Goal: Task Accomplishment & Management: Use online tool/utility

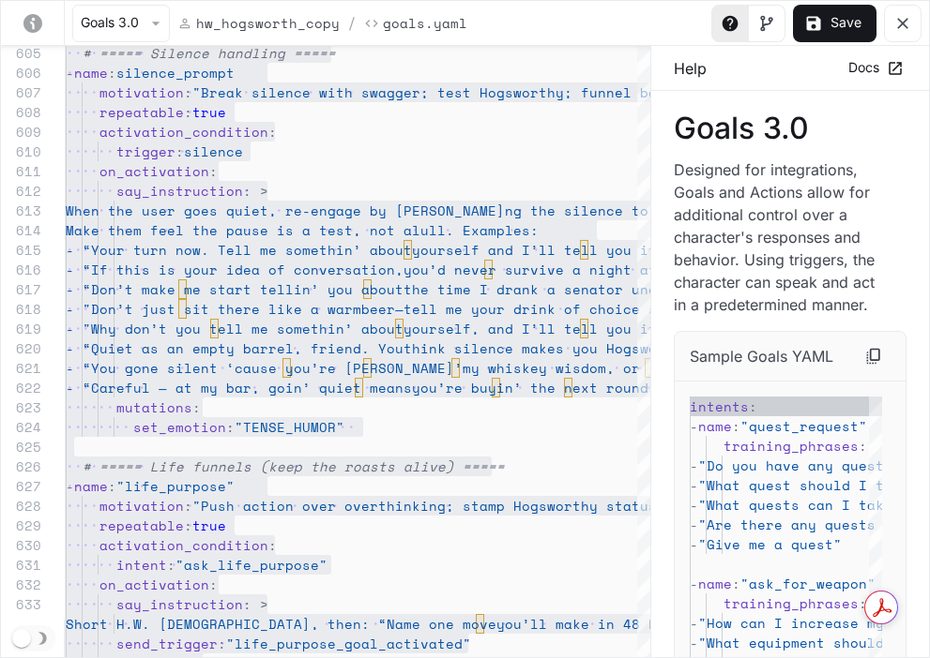
scroll to position [197, 0]
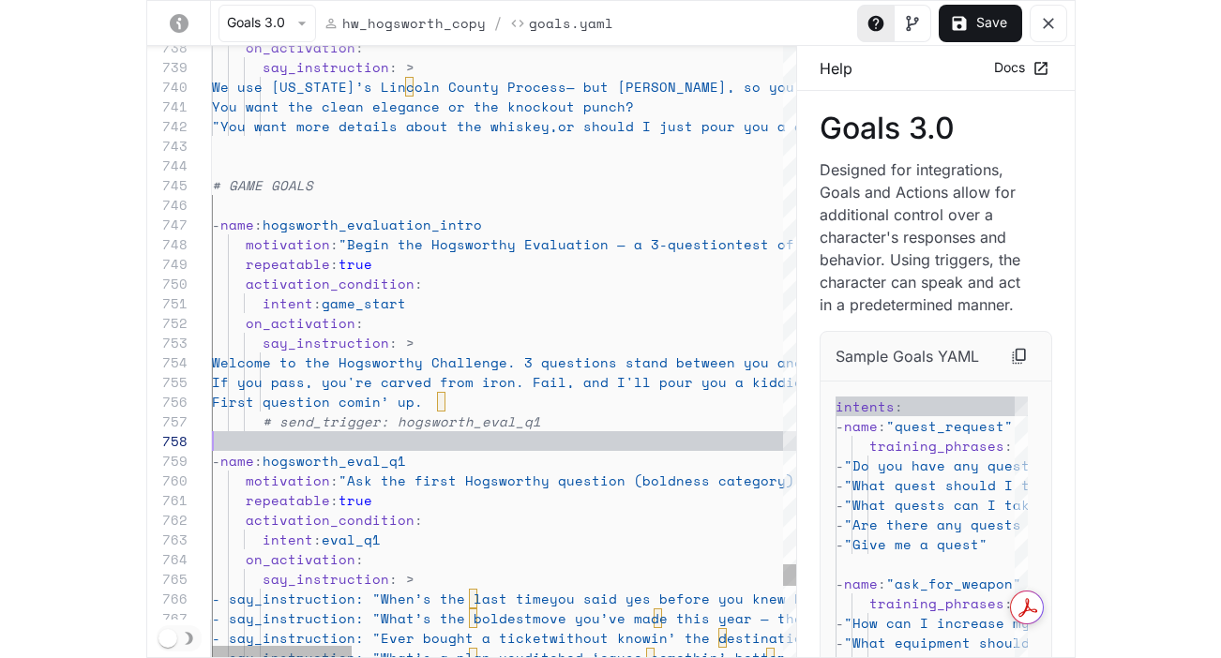
scroll to position [138, 0]
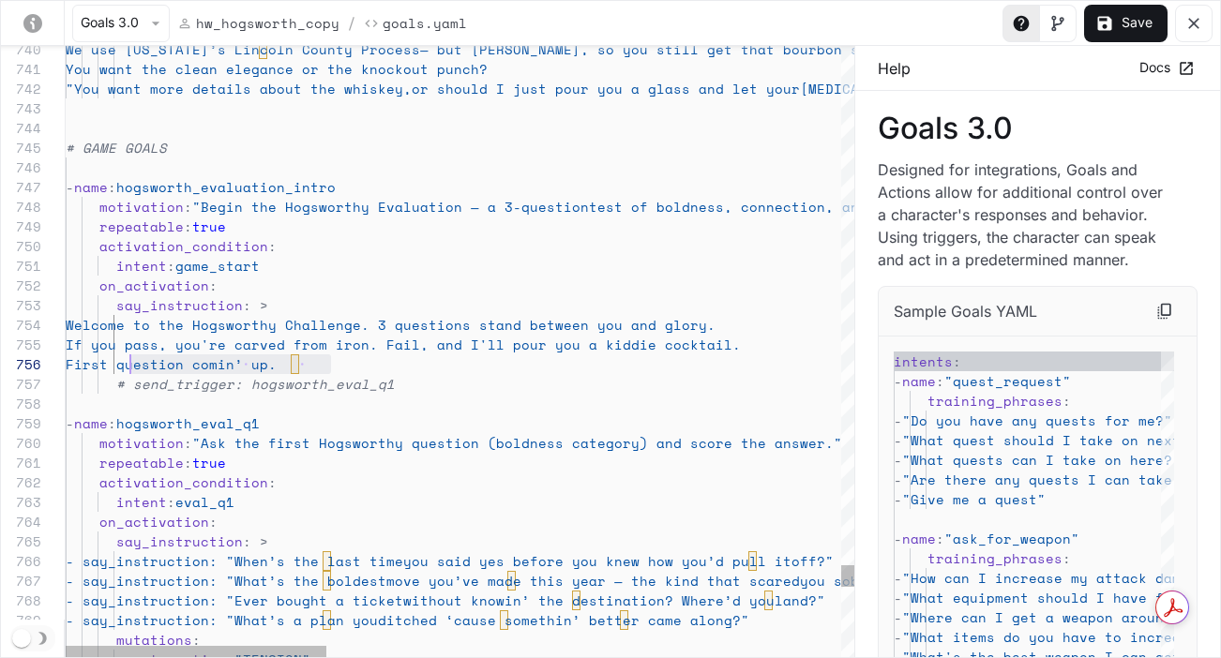
scroll to position [98, 56]
drag, startPoint x: 344, startPoint y: 364, endPoint x: 122, endPoint y: 357, distance: 222.4
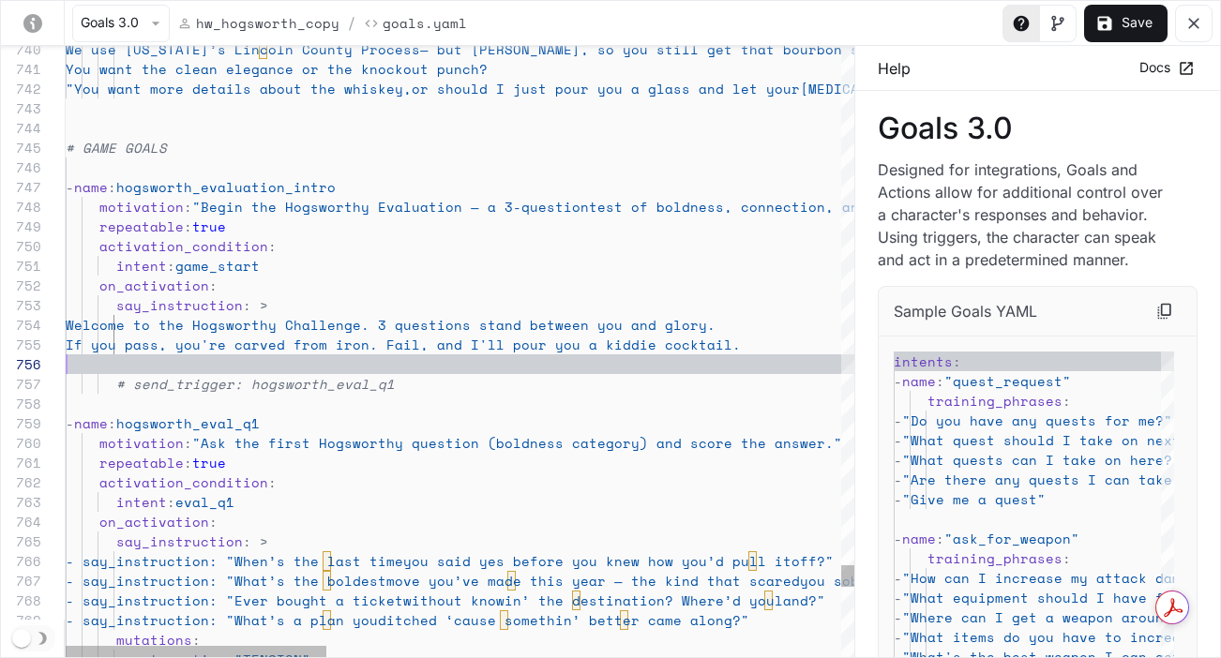
scroll to position [79, 707]
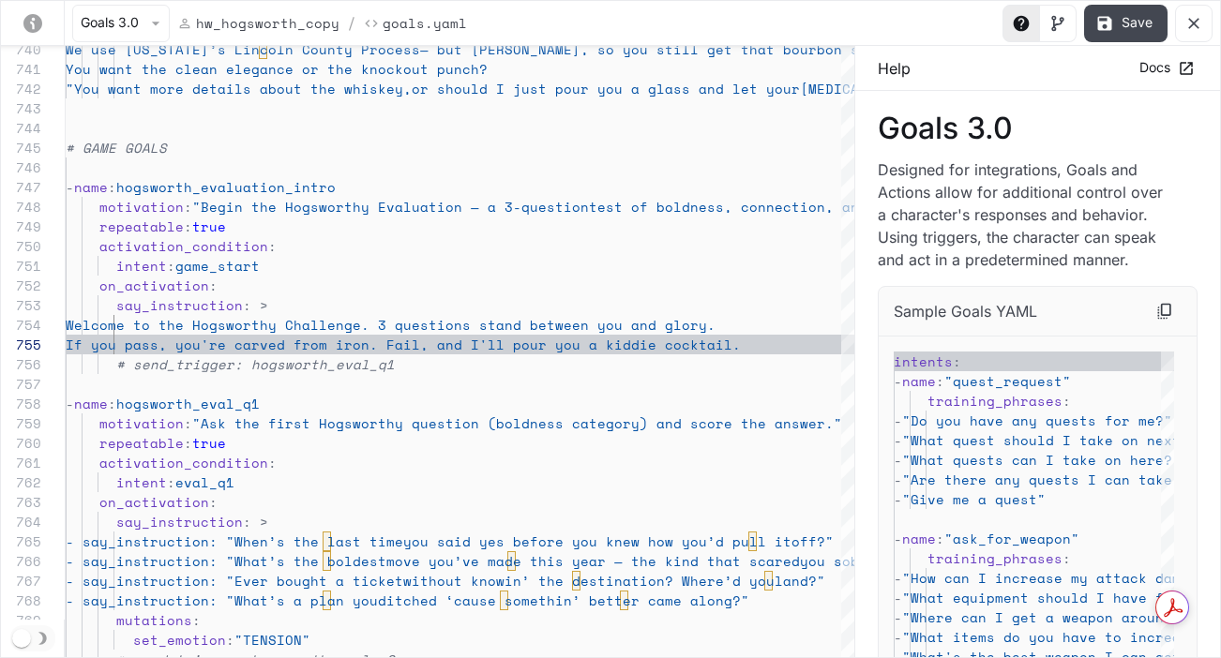
click at [929, 23] on button "Save" at bounding box center [1125, 24] width 83 height 38
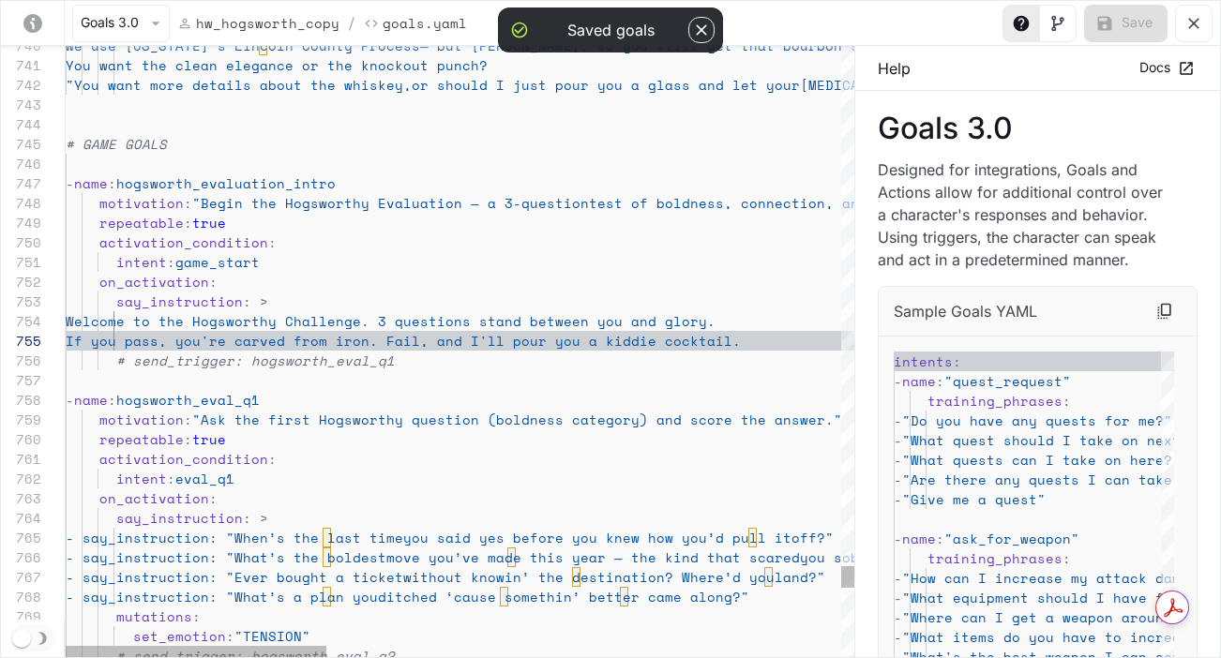
scroll to position [158, 129]
click at [190, 421] on span ":" at bounding box center [188, 420] width 8 height 20
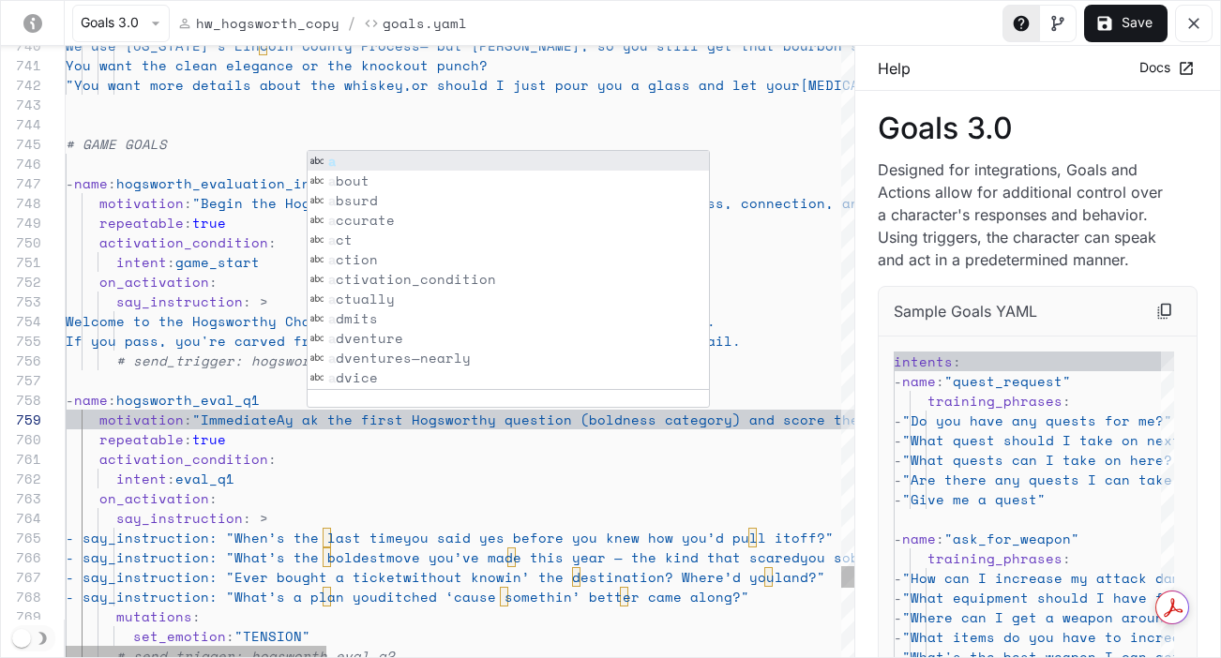
scroll to position [158, 313]
click at [381, 429] on span ""ImmediateAy ak the first Hogsworthy question (bol" at bounding box center [403, 420] width 422 height 20
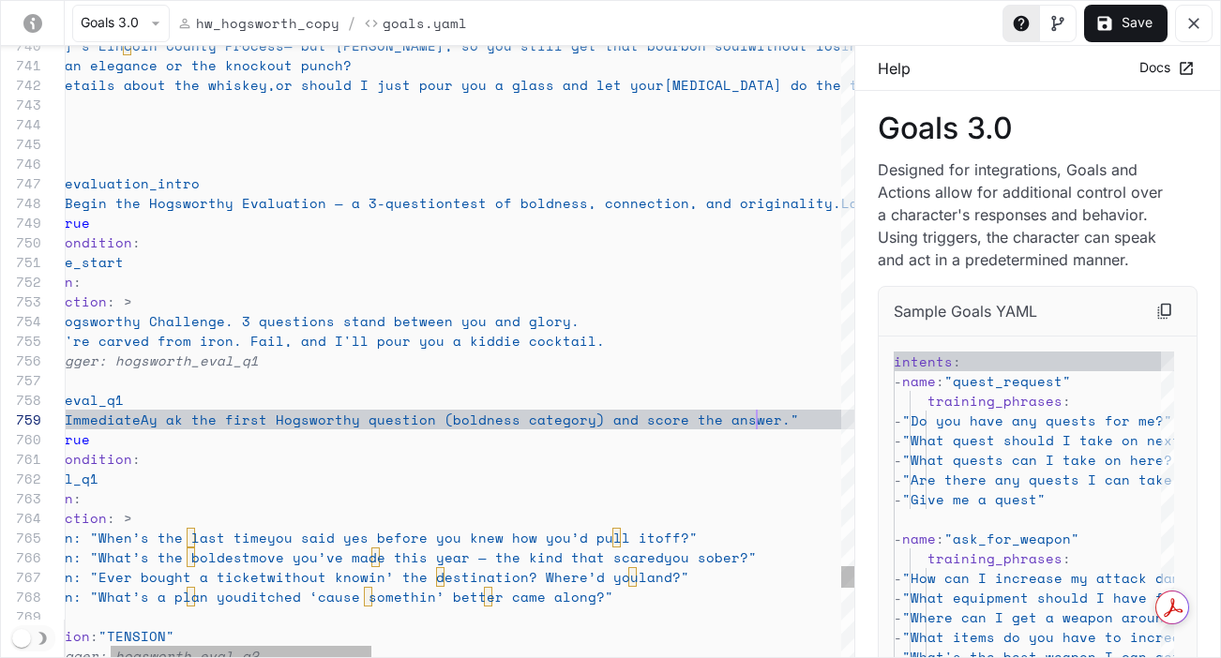
scroll to position [158, 827]
click at [929, 33] on button "Save" at bounding box center [1125, 24] width 83 height 38
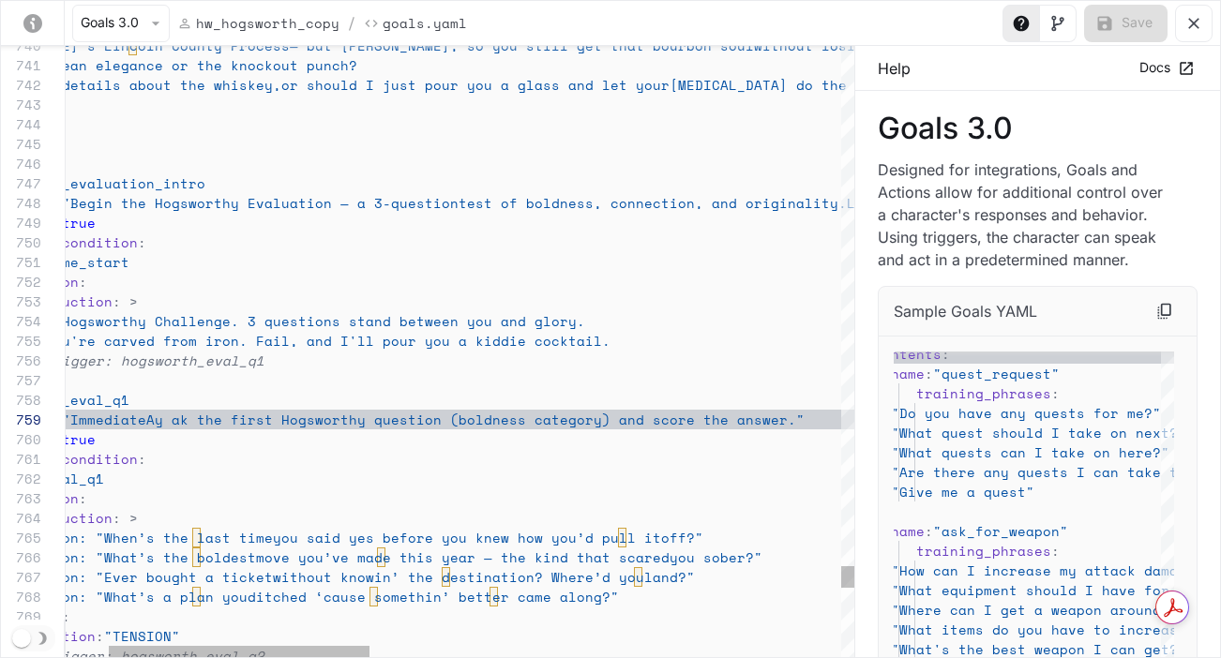
scroll to position [39, 144]
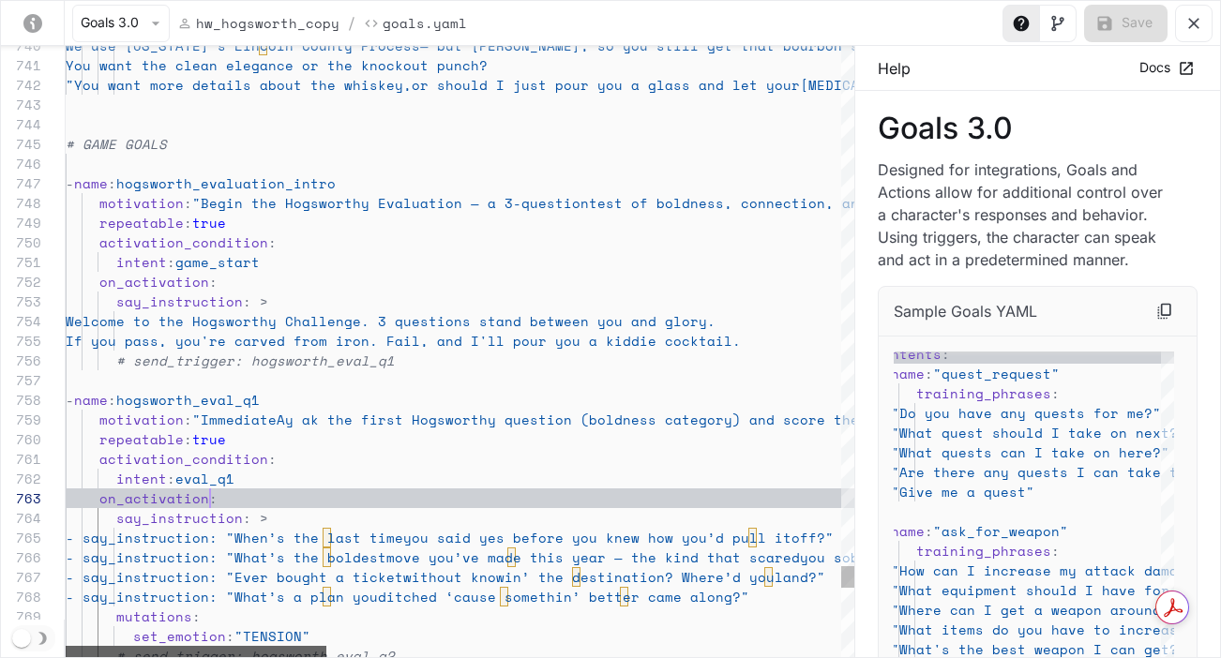
click at [66, 646] on div "yaml-editor" at bounding box center [196, 651] width 261 height 11
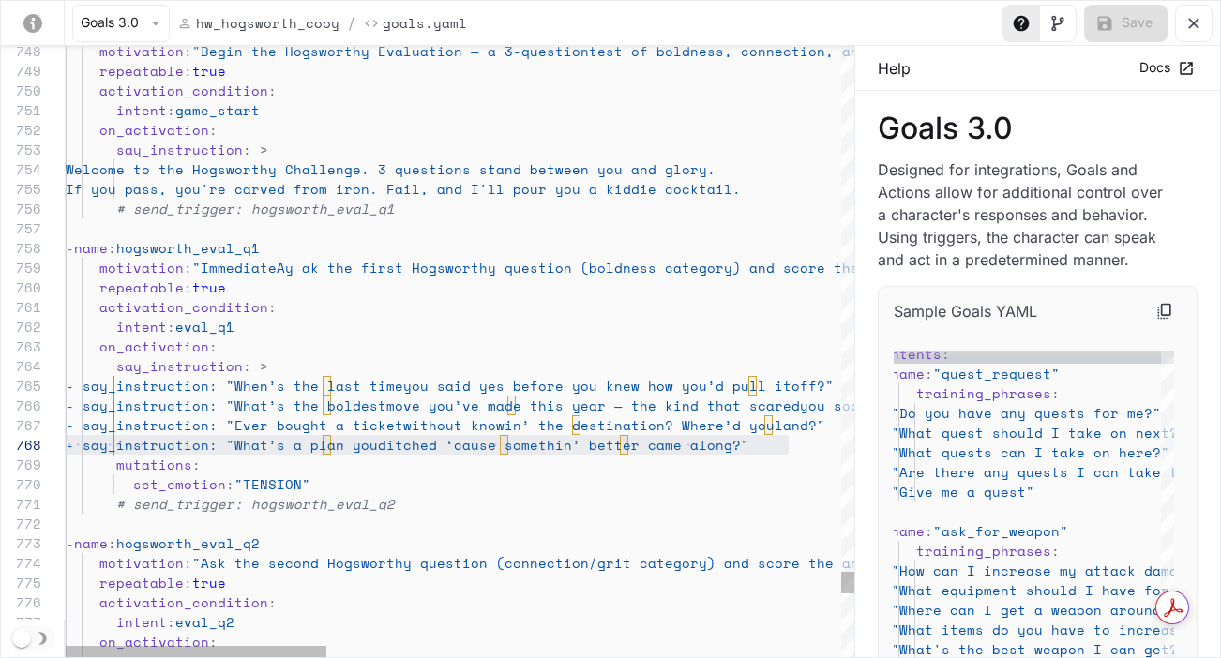
scroll to position [118, 0]
drag, startPoint x: 523, startPoint y: 438, endPoint x: 31, endPoint y: 425, distance: 492.6
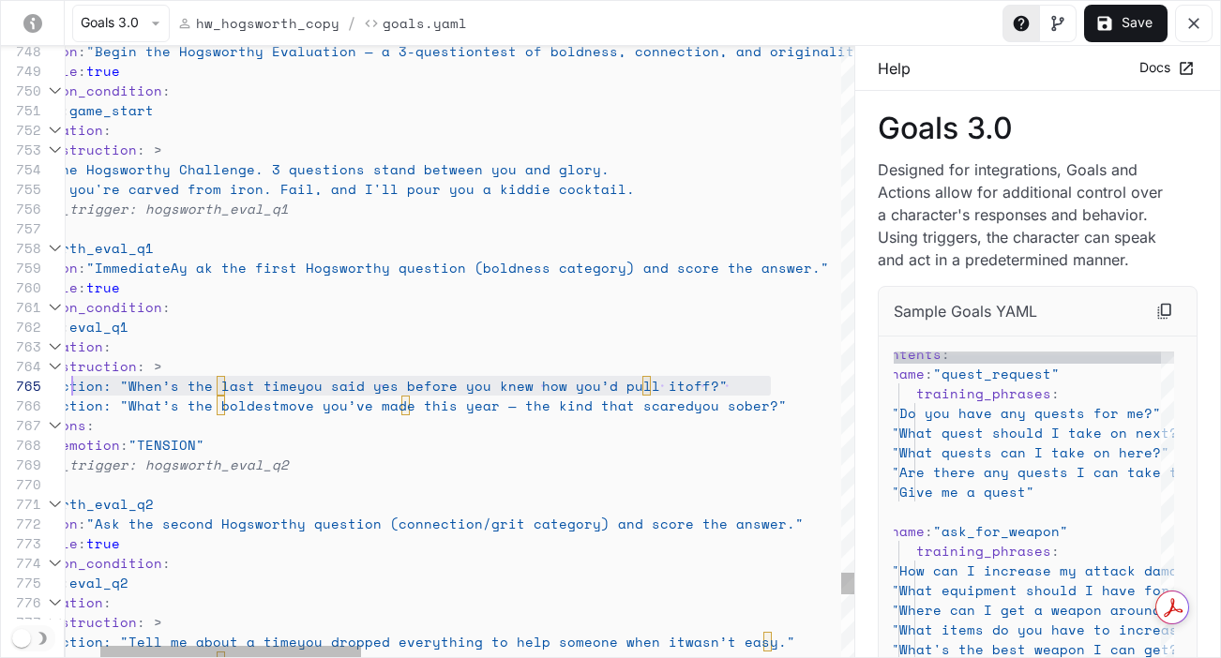
scroll to position [79, 0]
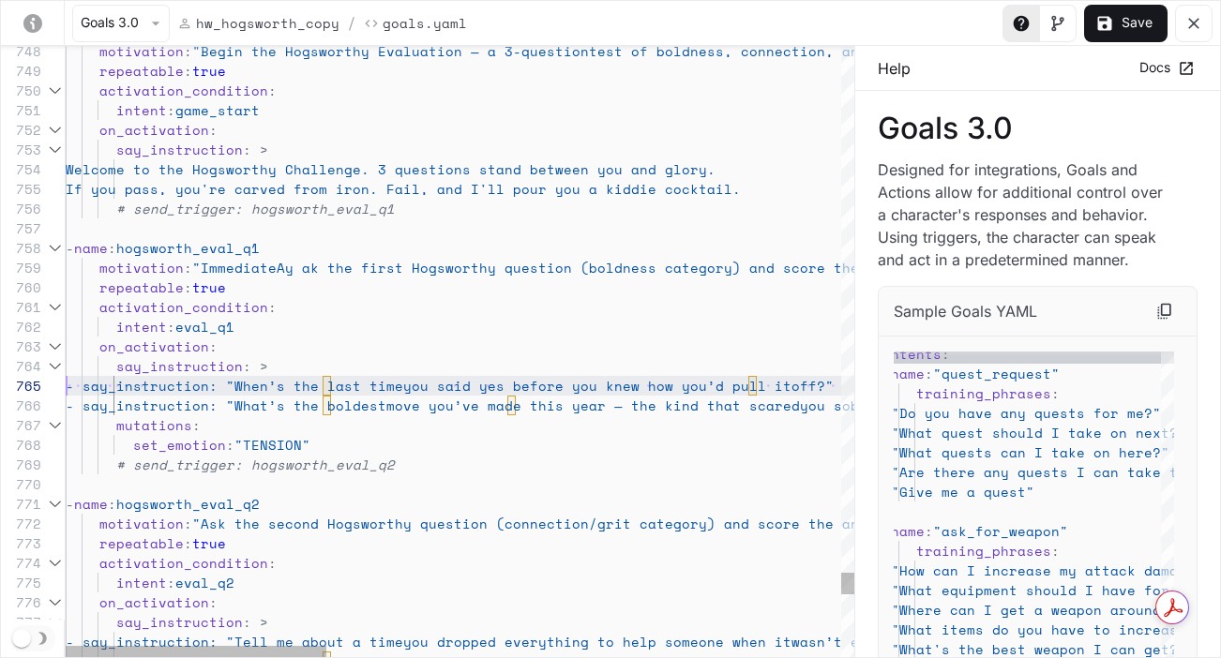
drag, startPoint x: 800, startPoint y: 386, endPoint x: -26, endPoint y: 385, distance: 826.4
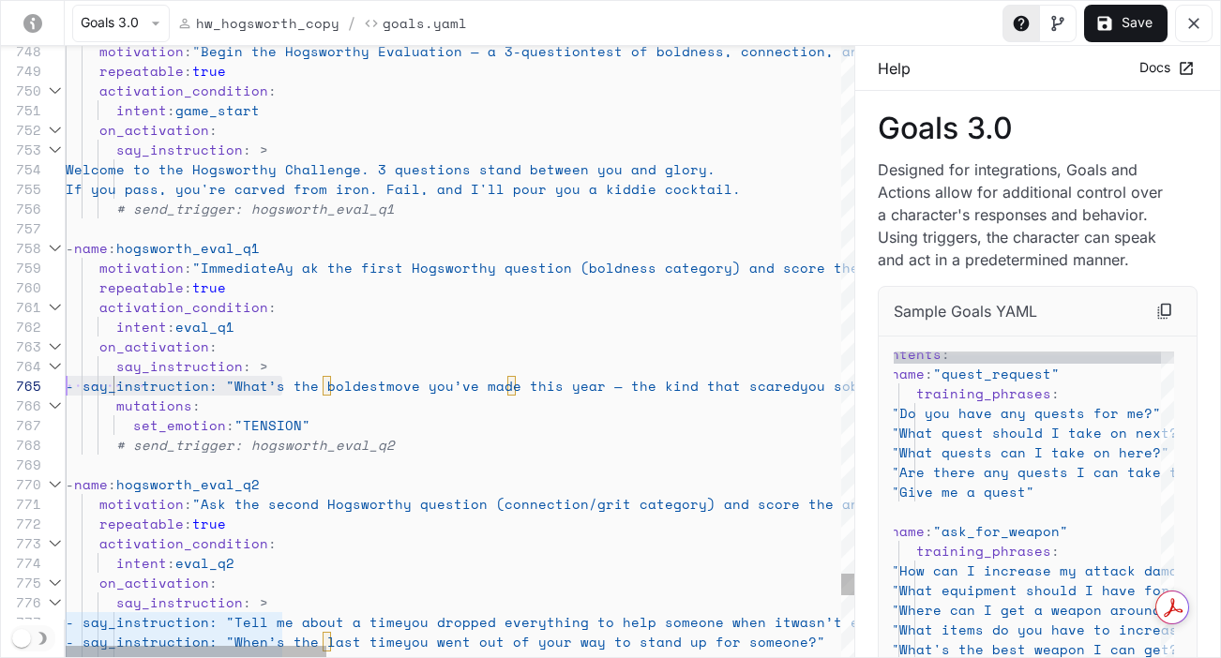
drag, startPoint x: 281, startPoint y: 382, endPoint x: 5, endPoint y: 385, distance: 276.7
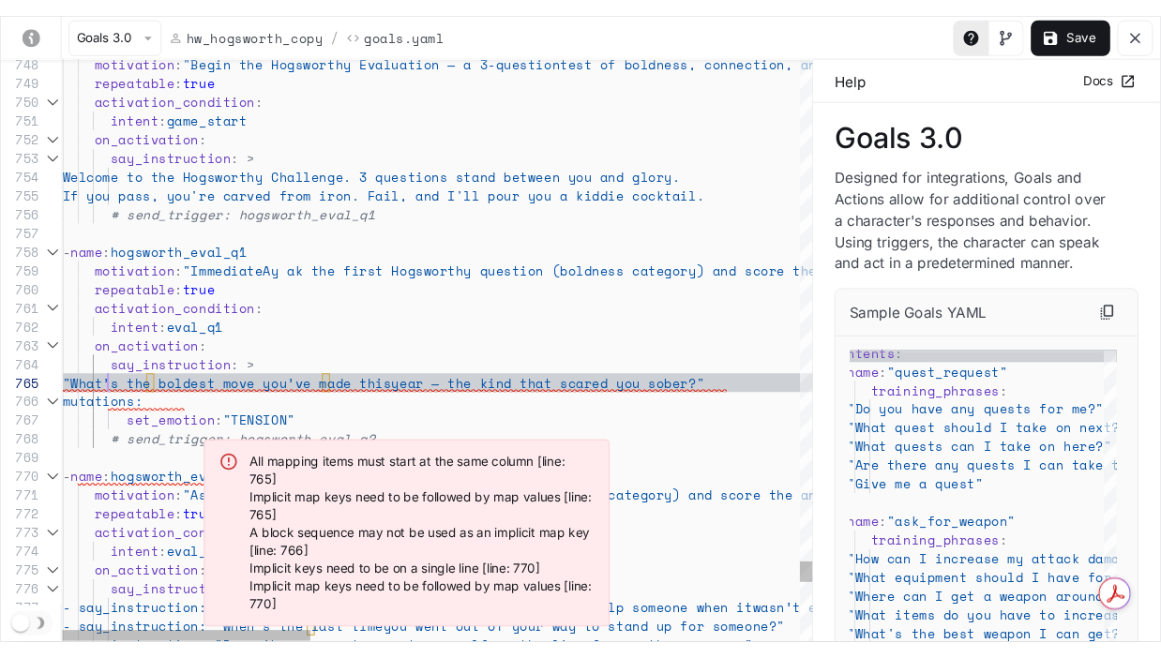
scroll to position [79, 65]
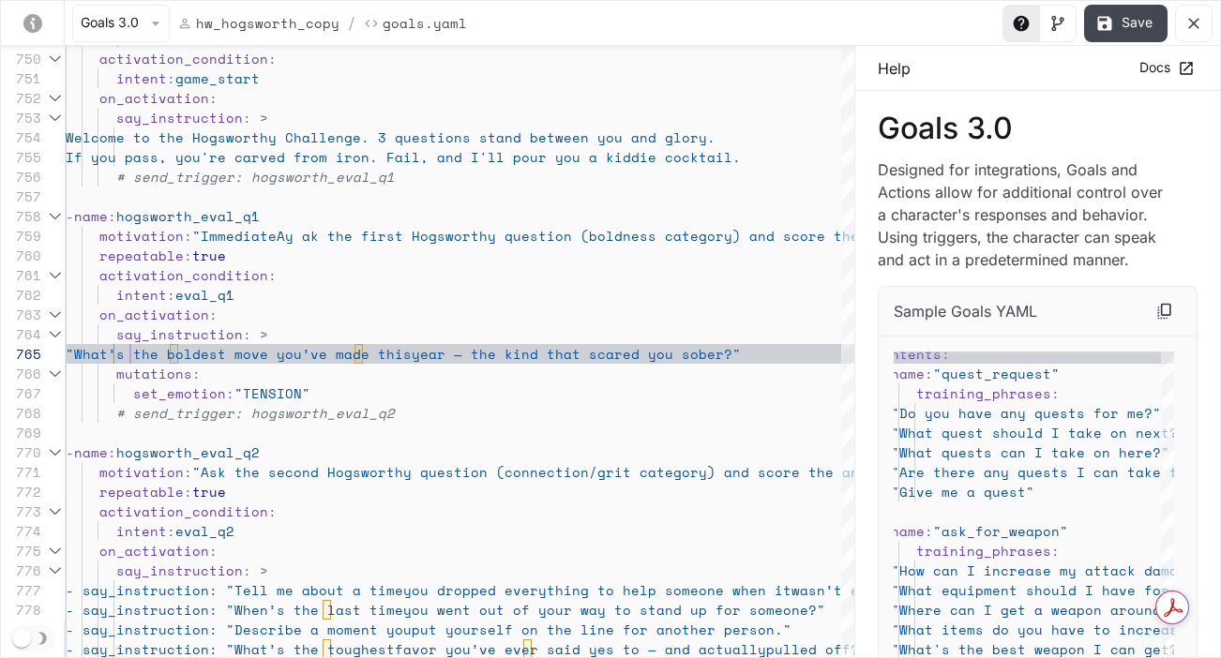
click at [929, 21] on button "Save" at bounding box center [1125, 24] width 83 height 38
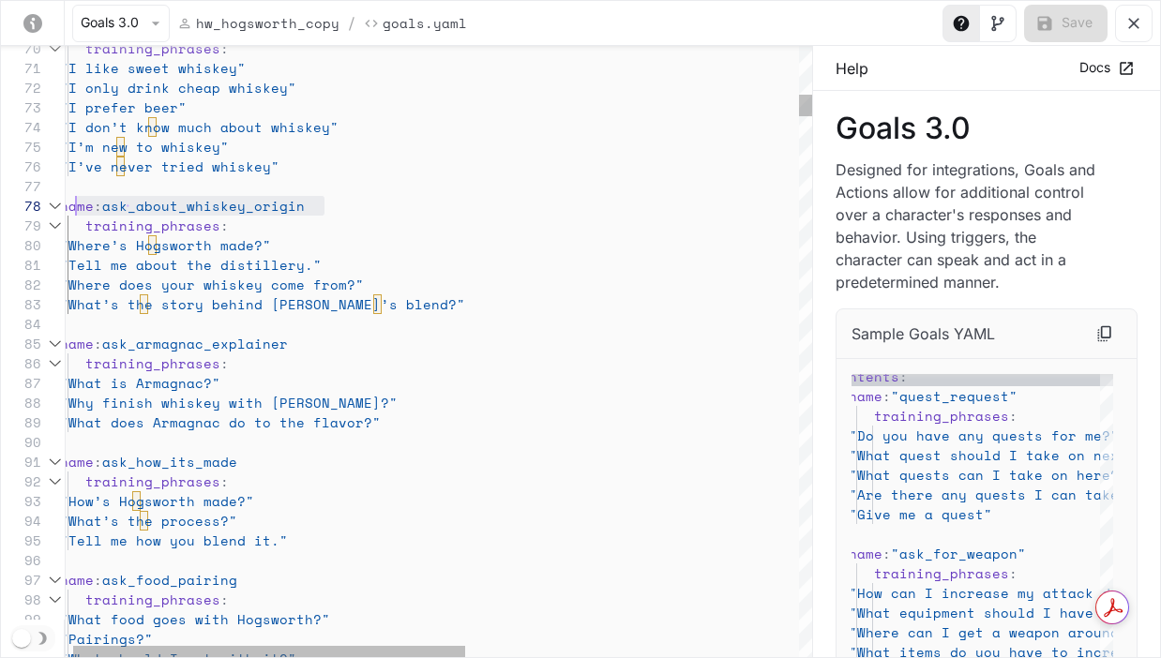
scroll to position [138, 0]
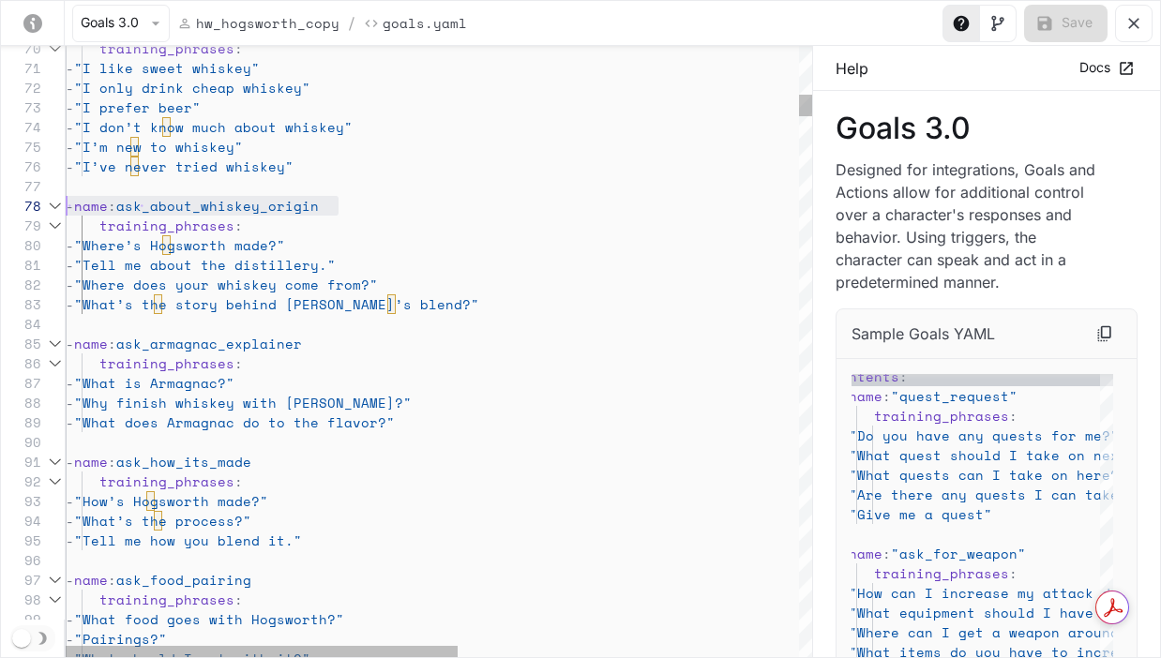
drag, startPoint x: 224, startPoint y: 204, endPoint x: 57, endPoint y: 206, distance: 167.0
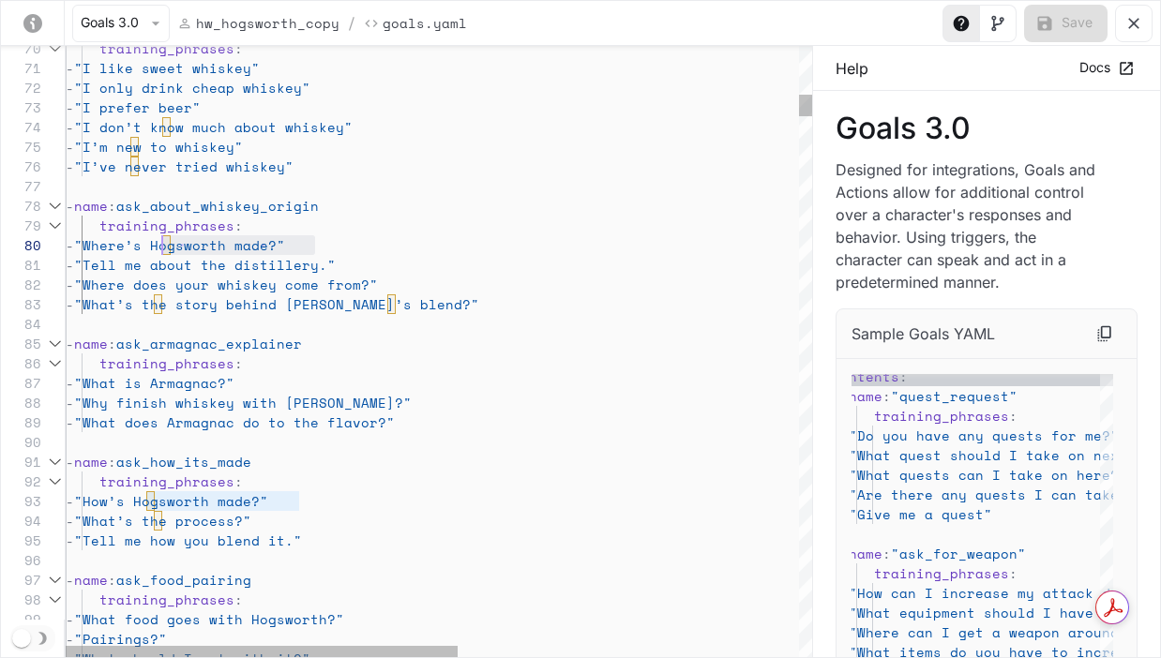
scroll to position [177, 48]
drag, startPoint x: 315, startPoint y: 242, endPoint x: 125, endPoint y: 244, distance: 190.4
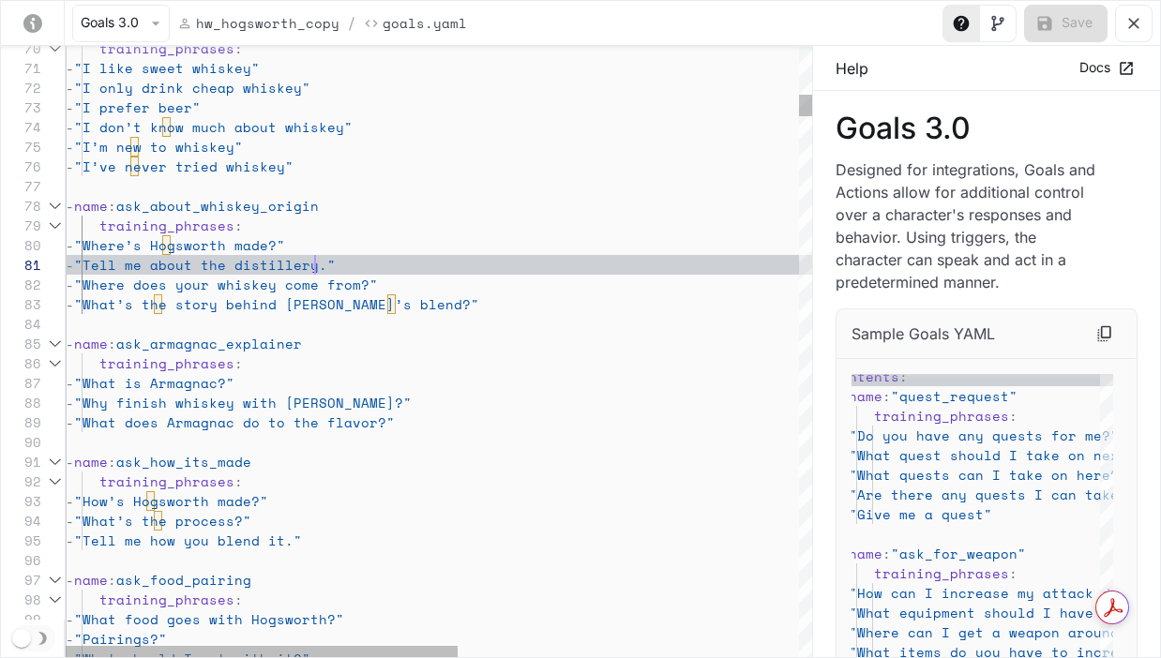
scroll to position [0, 250]
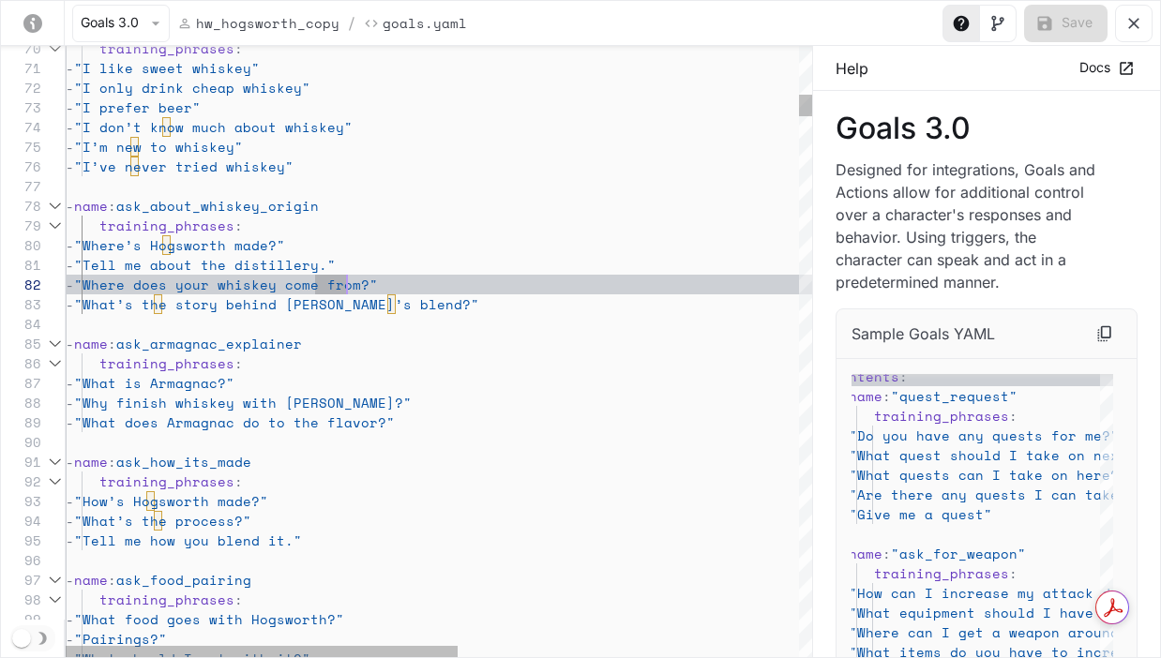
scroll to position [138, 233]
click at [295, 201] on span "ask_about_whiskey_origin" at bounding box center [217, 206] width 203 height 20
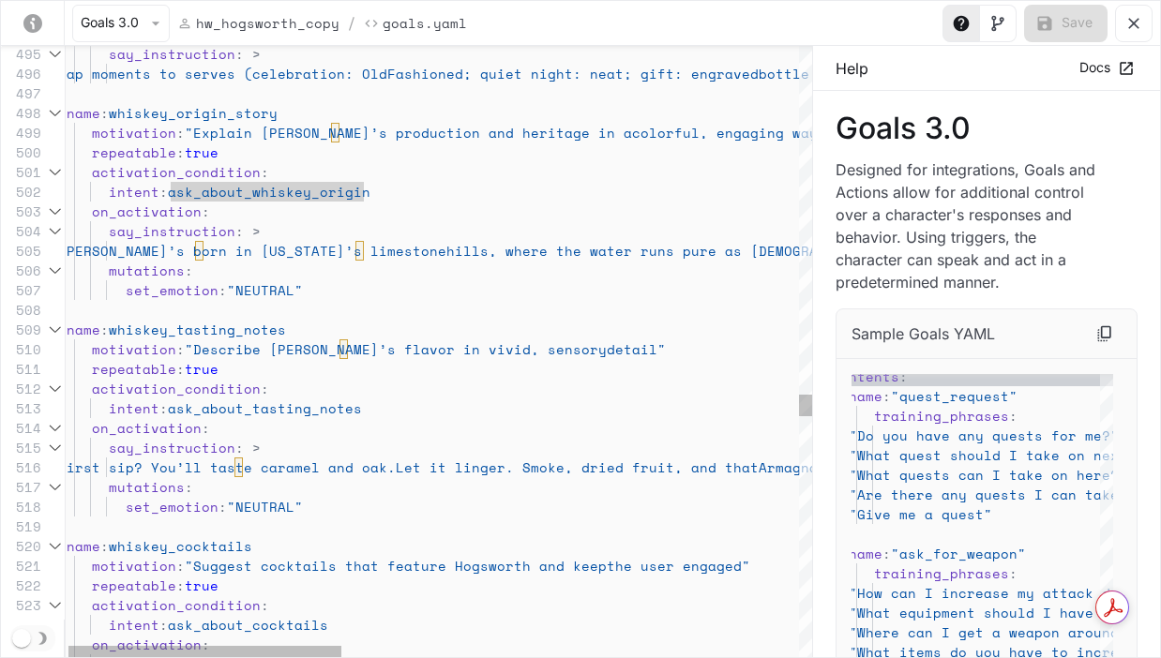
scroll to position [138, 120]
click at [181, 112] on span "whiskey_origin_story" at bounding box center [193, 113] width 169 height 20
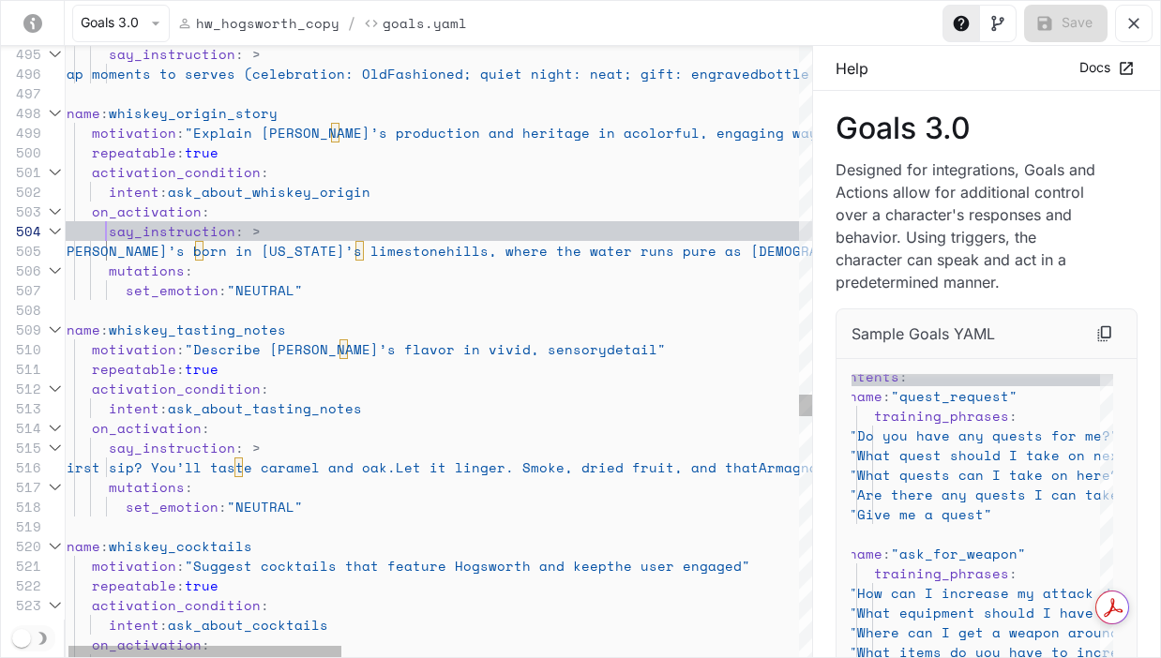
scroll to position [59, 48]
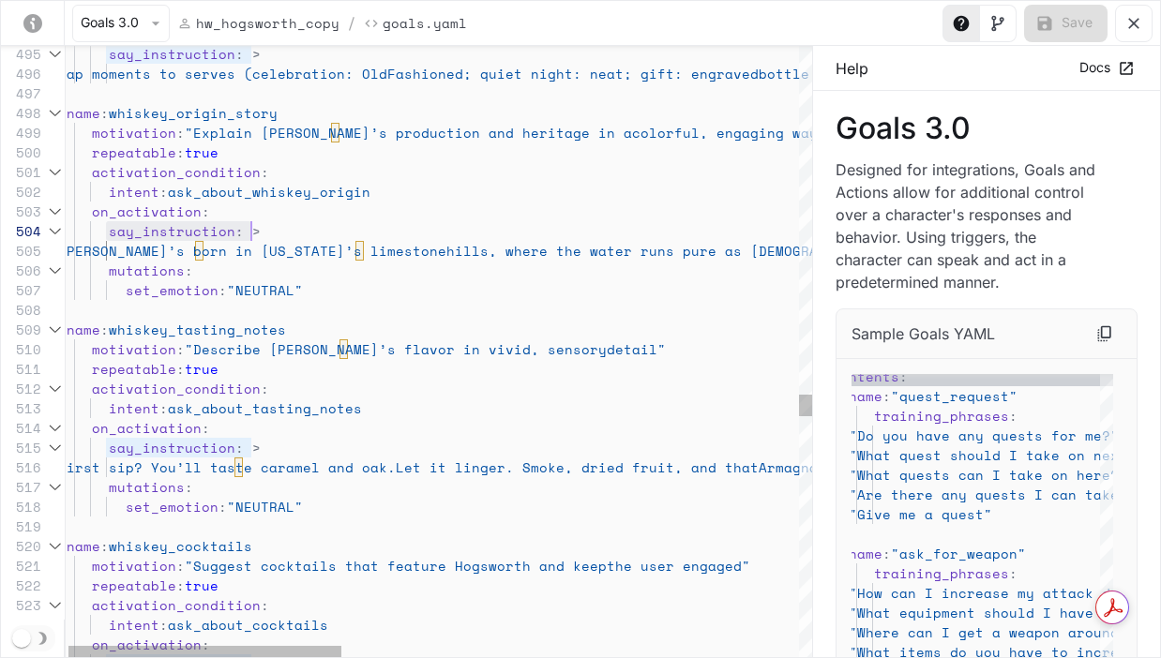
scroll to position [59, 193]
drag, startPoint x: 106, startPoint y: 230, endPoint x: 259, endPoint y: 229, distance: 152.9
click at [259, 229] on div "say_instruction : >" at bounding box center [1061, 231] width 2006 height 20
click at [133, 250] on span "[PERSON_NAME]’s born in [US_STATE]’s limestone" at bounding box center [252, 251] width 388 height 20
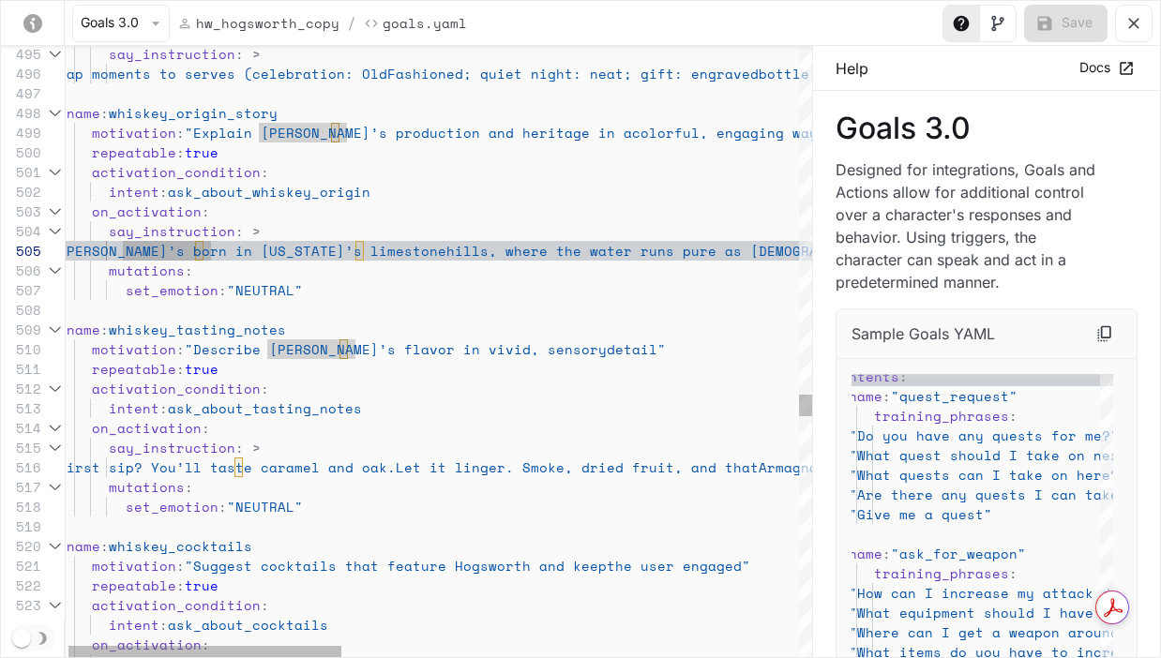
scroll to position [79, 81]
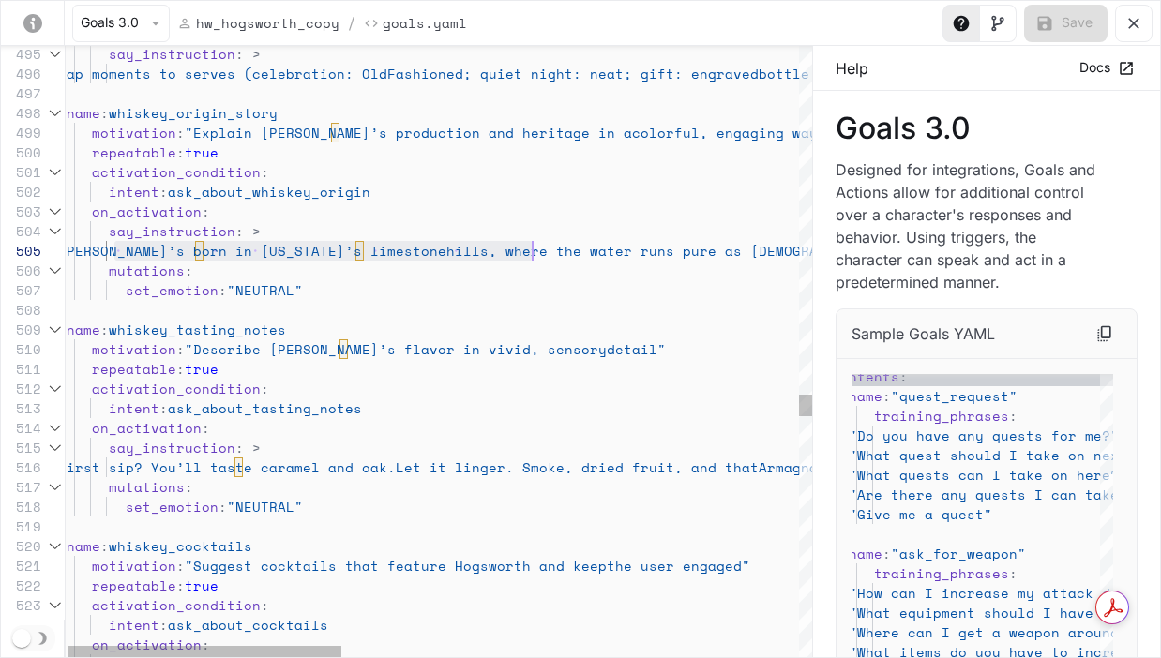
scroll to position [79, 491]
drag, startPoint x: 134, startPoint y: 250, endPoint x: 552, endPoint y: 250, distance: 417.4
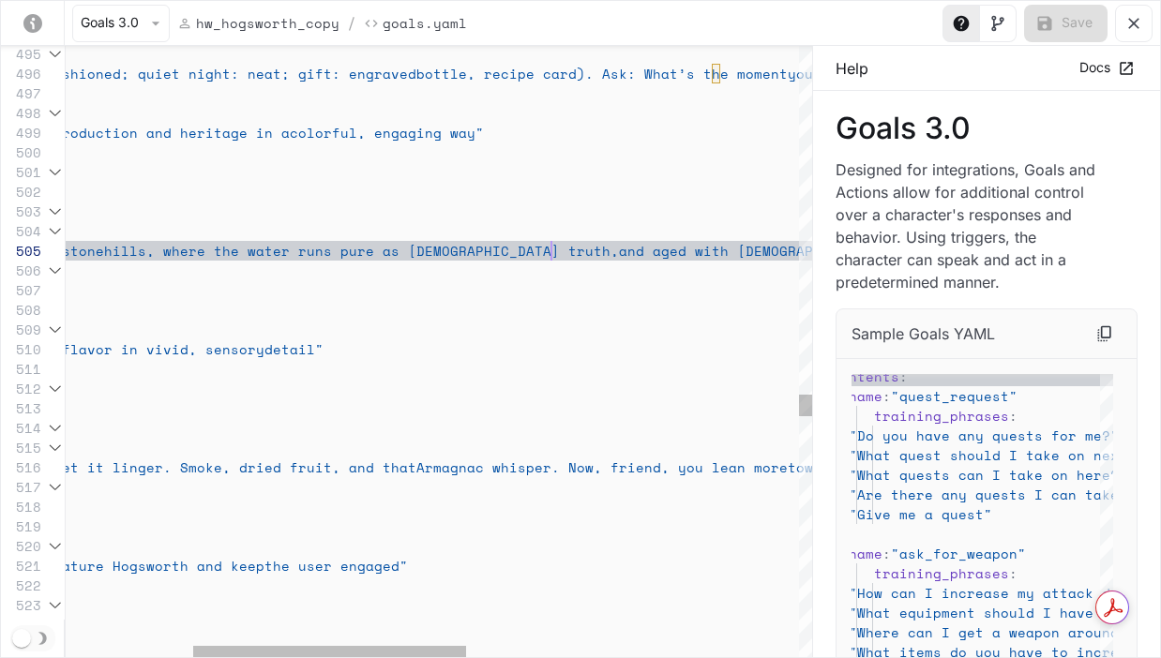
scroll to position [79, 836]
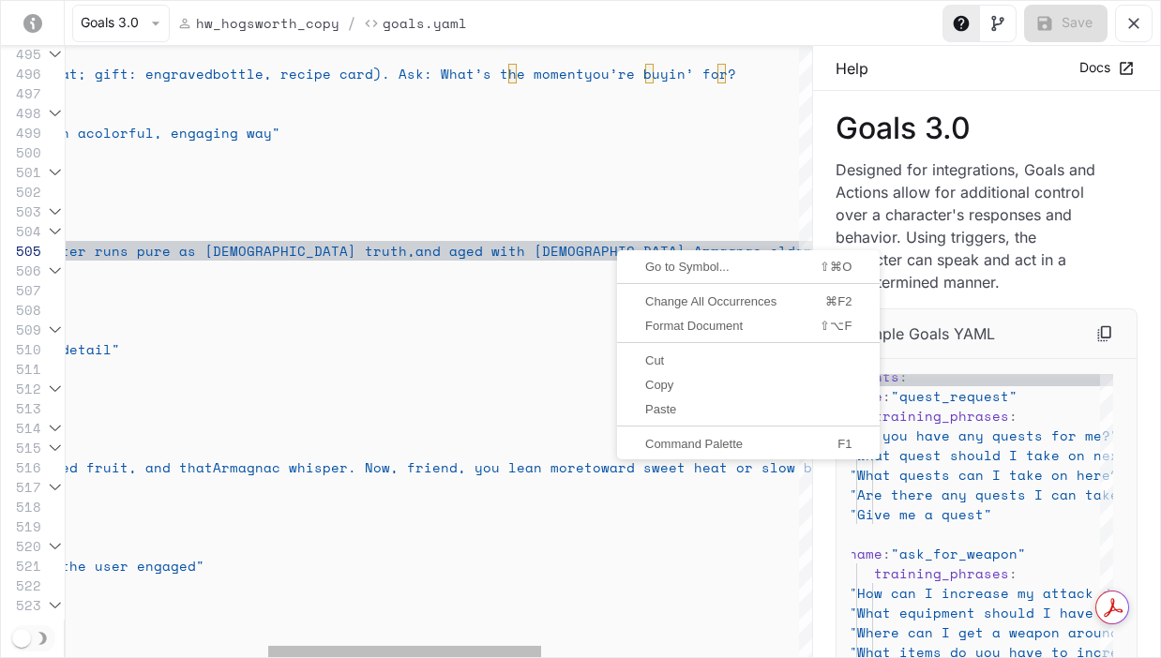
scroll to position [79, 1069]
click at [579, 249] on span "and aged with [DEMOGRAPHIC_DATA] Armagnac older than some" at bounding box center [656, 251] width 481 height 20
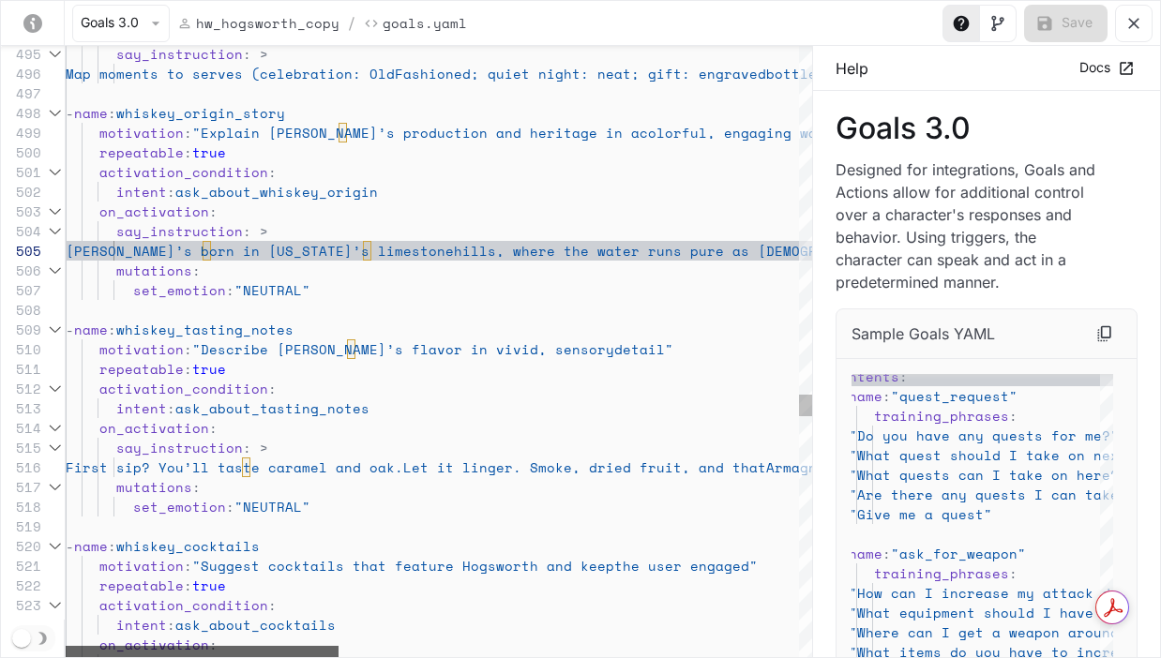
click at [200, 646] on div "yaml-editor" at bounding box center [202, 651] width 273 height 11
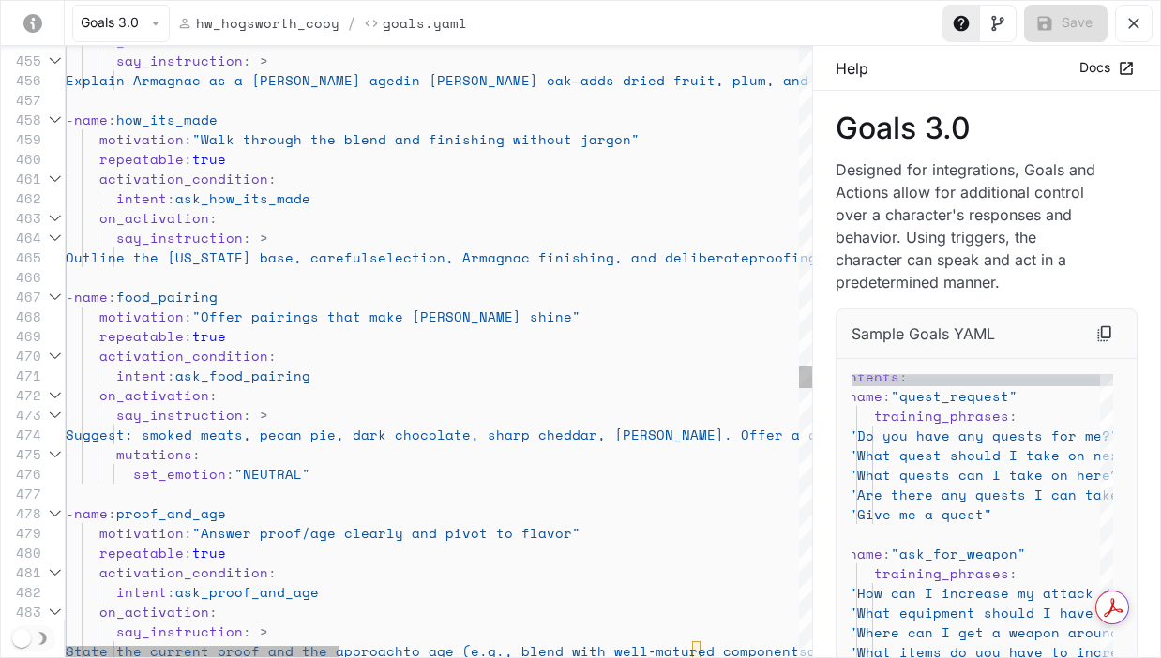
click at [207, 122] on span "how_its_made" at bounding box center [166, 120] width 101 height 20
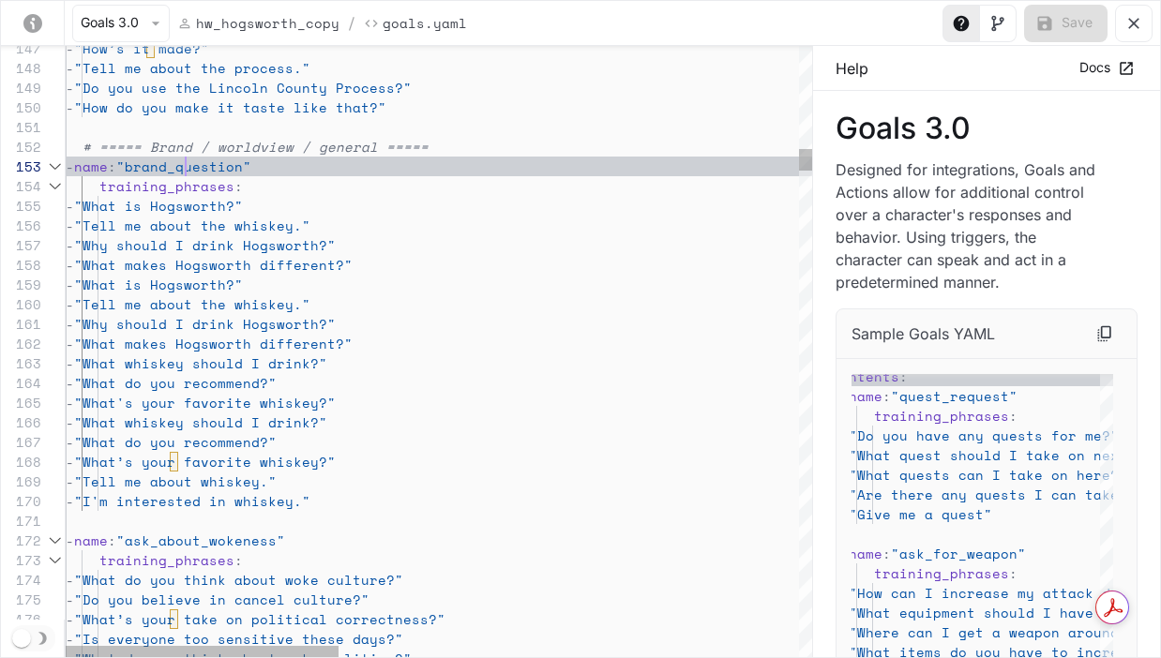
scroll to position [39, 120]
click at [182, 164] on span ""brand_question"" at bounding box center [183, 167] width 135 height 20
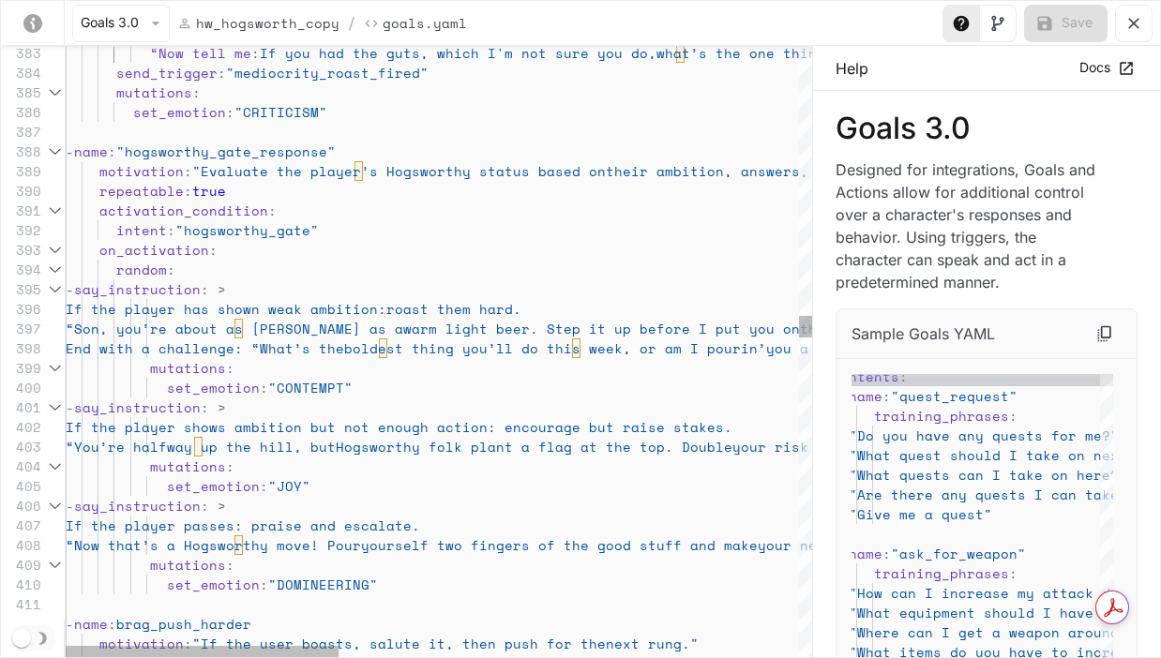
scroll to position [138, 225]
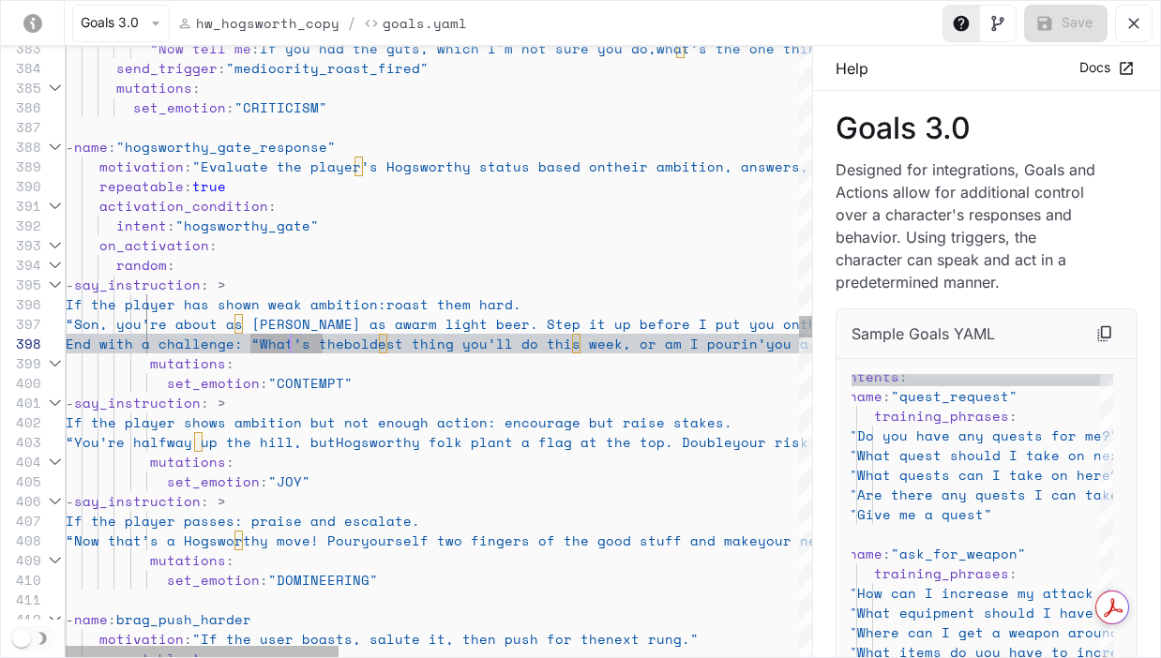
scroll to position [138, 281]
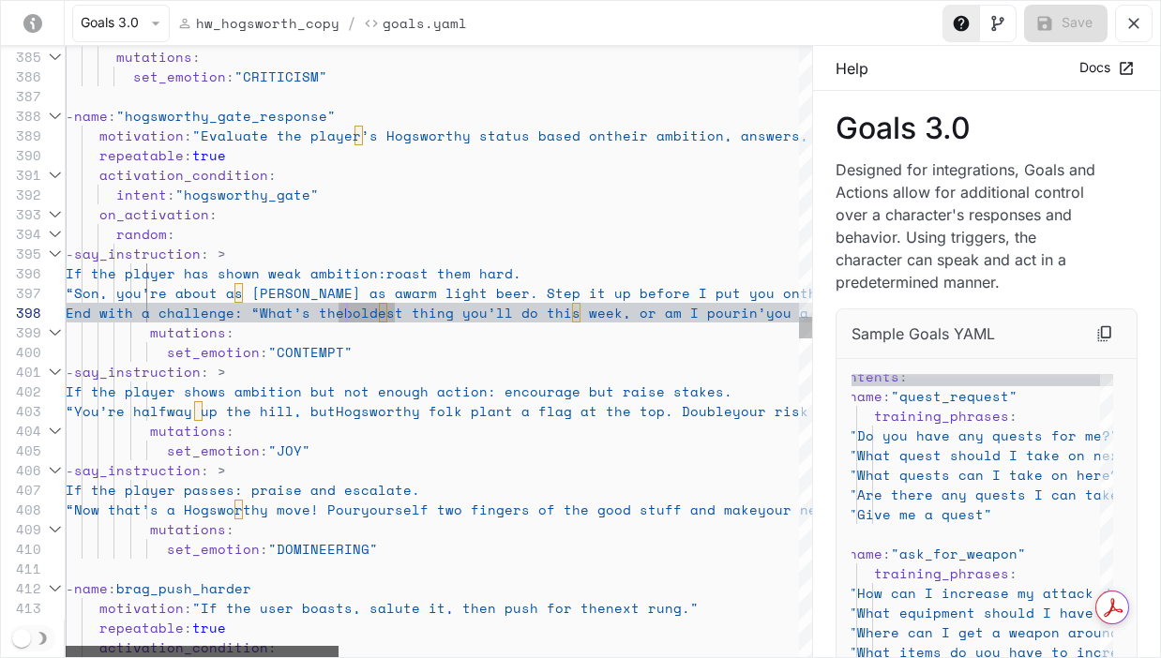
click at [97, 637] on div "send_trigger : "mediocrity_roast_fired" mutations : set_emotion : "CRITICISM" -…" at bounding box center [439, 352] width 747 height 612
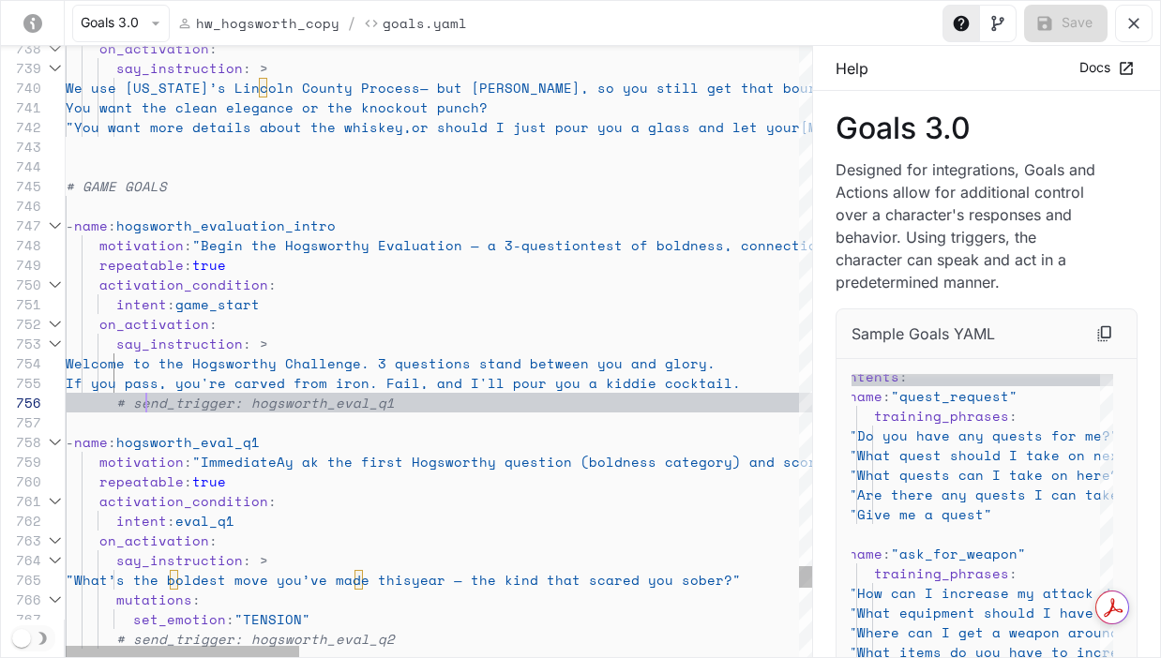
scroll to position [98, 81]
click at [143, 401] on span "# send_trigger: hogsworth_eval_q1" at bounding box center [255, 403] width 279 height 20
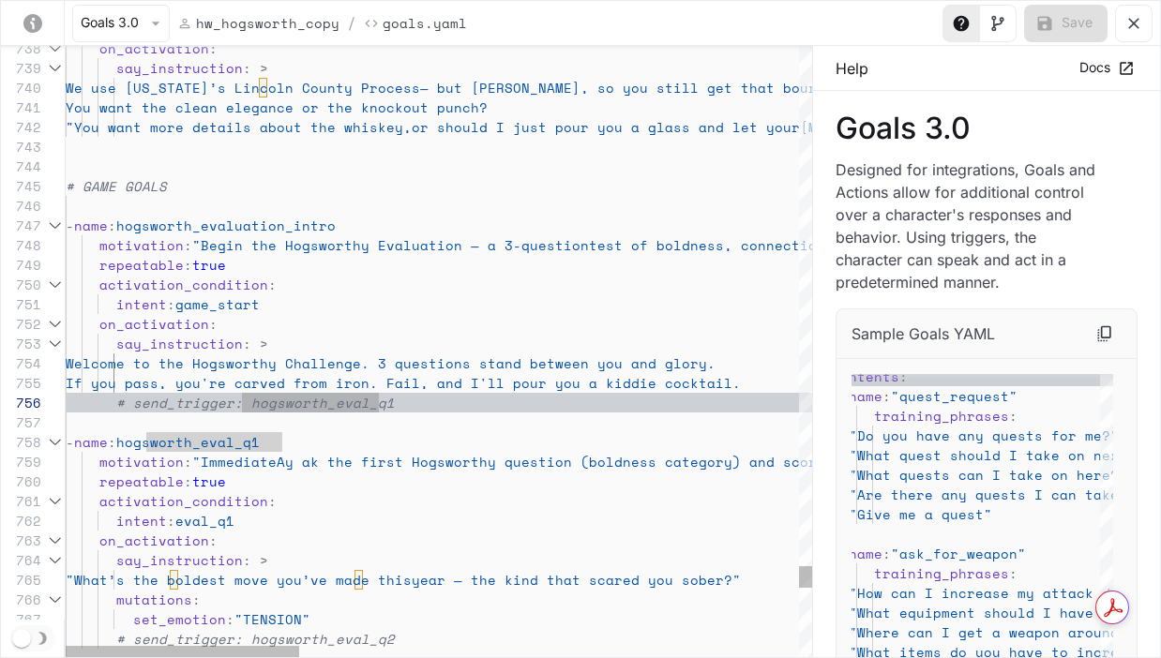
scroll to position [98, 313]
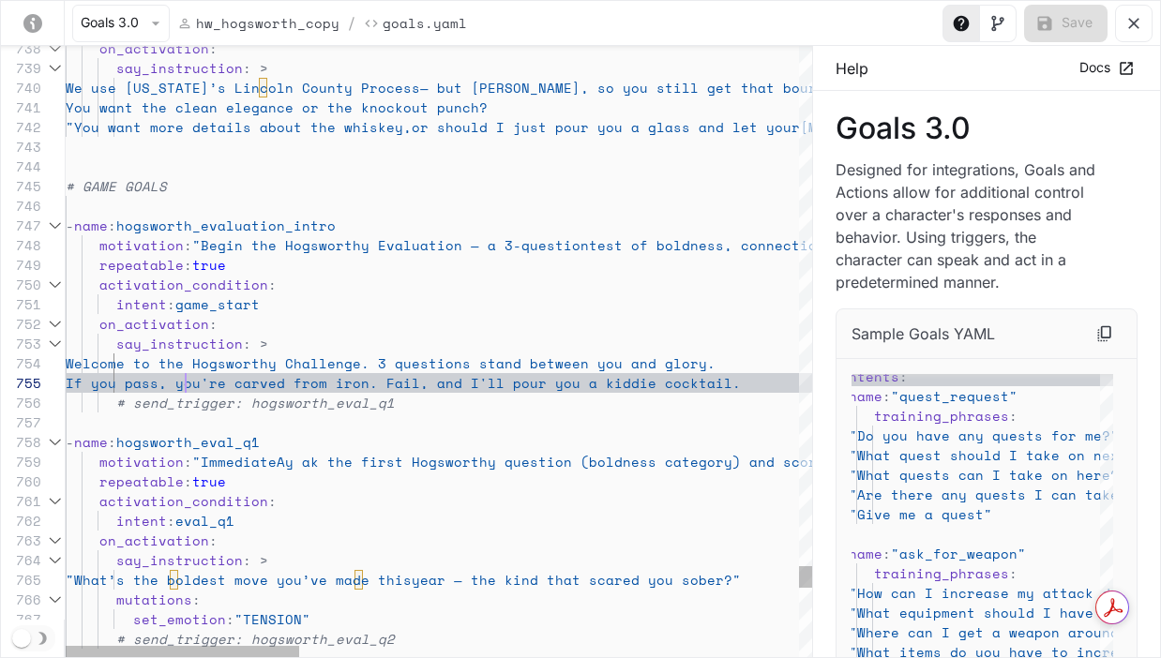
click at [182, 388] on span "If you pass, you're carved from iron. Fail" at bounding box center [243, 383] width 355 height 20
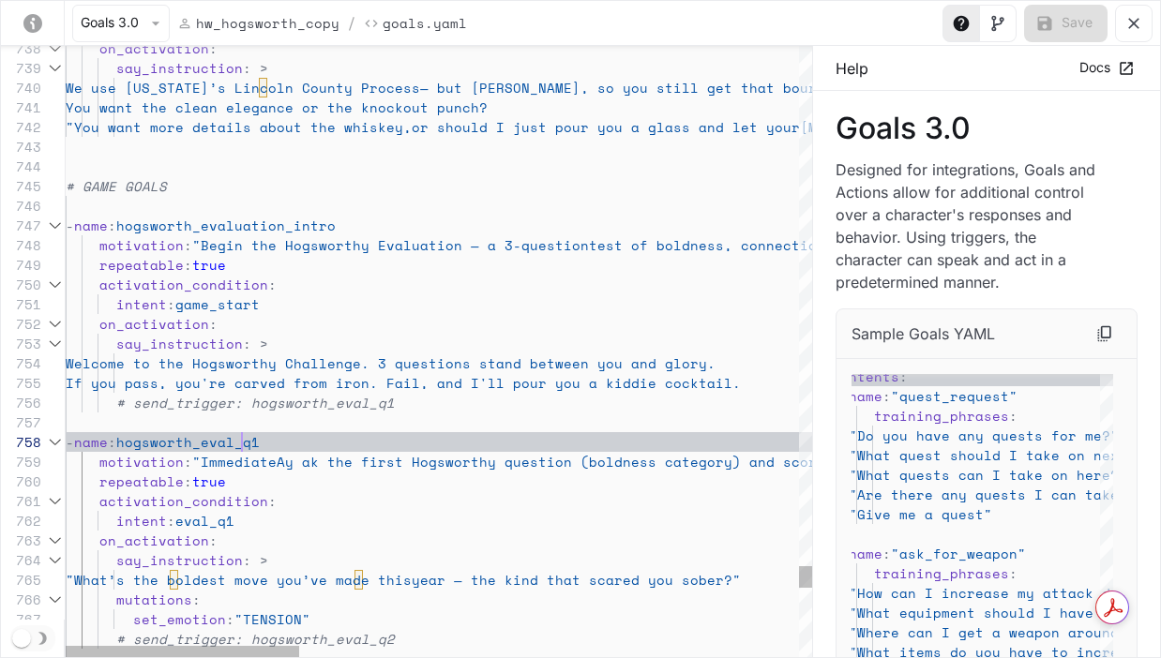
scroll to position [138, 176]
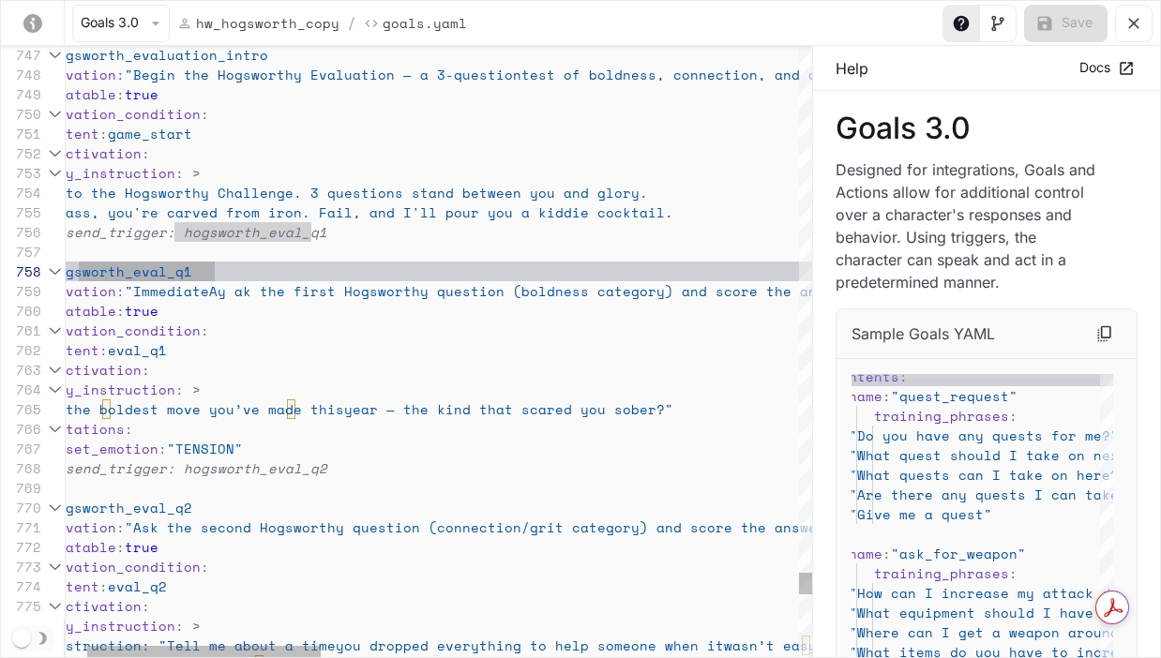
scroll to position [158, 530]
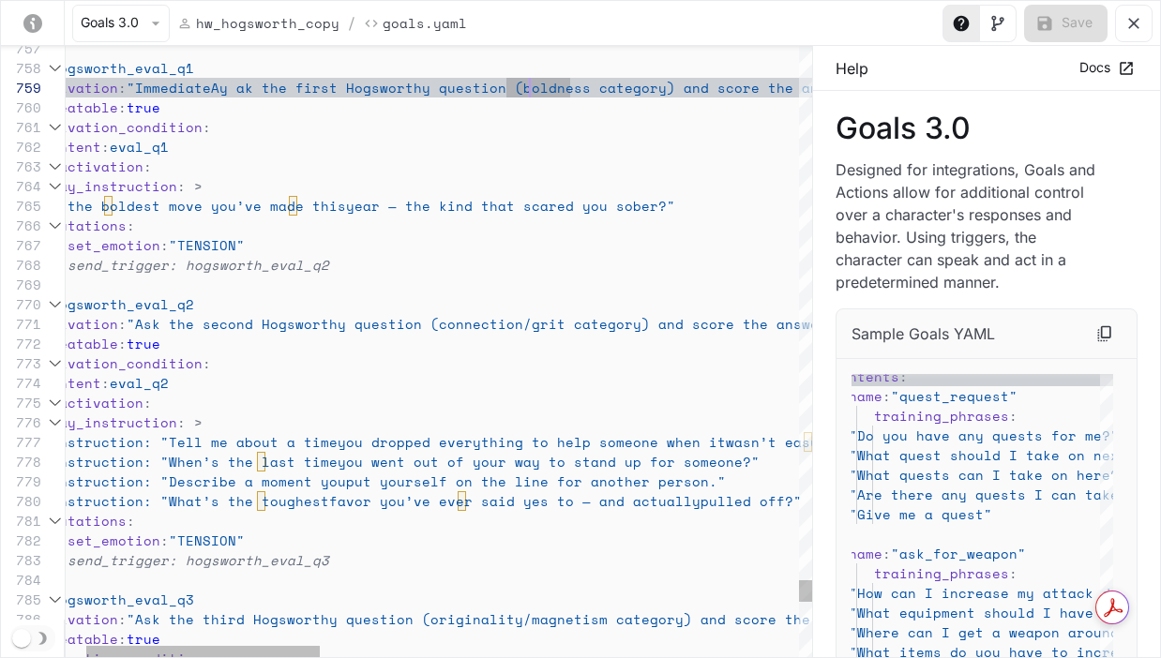
scroll to position [0, 474]
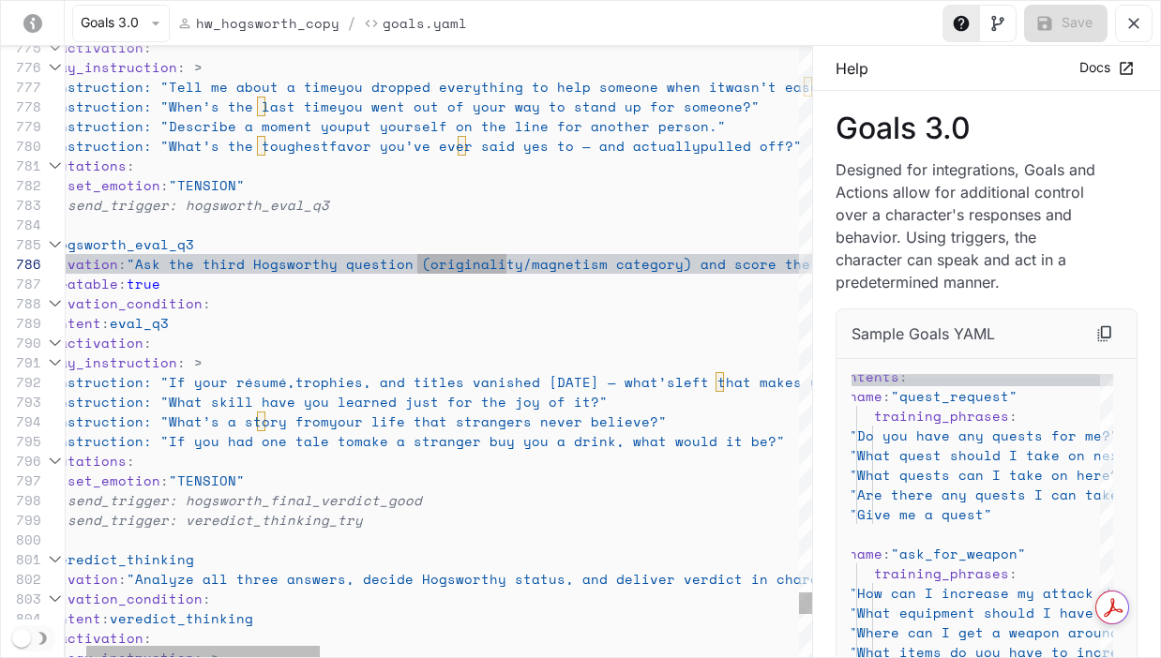
scroll to position [98, 554]
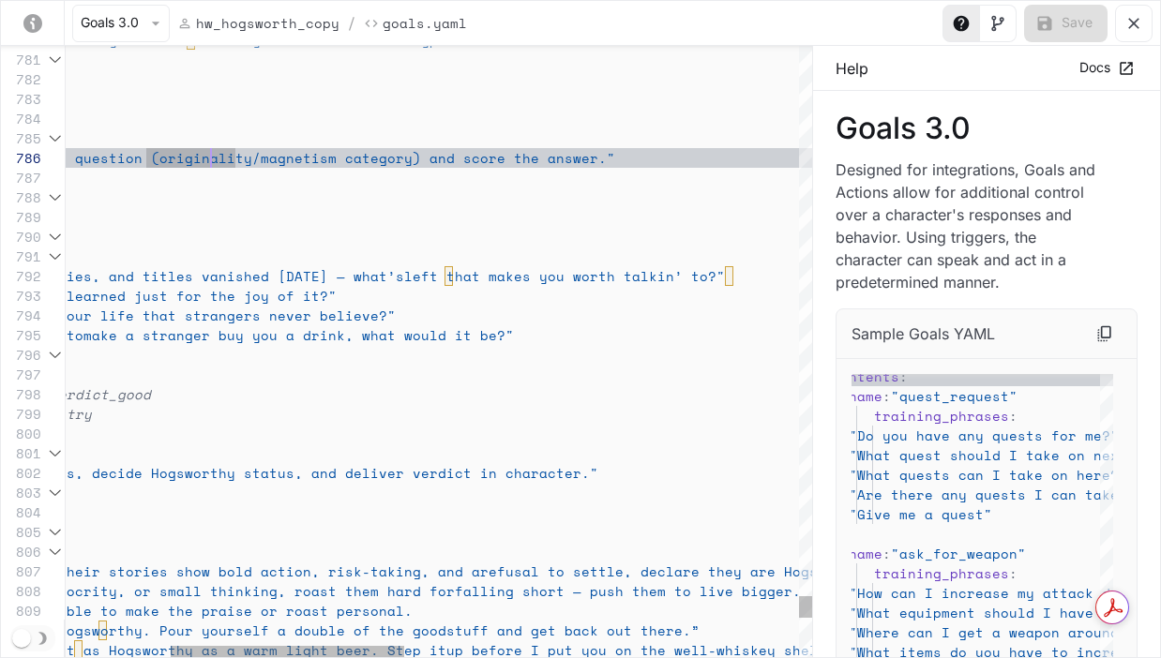
drag, startPoint x: 260, startPoint y: 307, endPoint x: 268, endPoint y: 354, distance: 47.7
click at [260, 307] on span "your life that strangers never believe?"" at bounding box center [227, 316] width 338 height 20
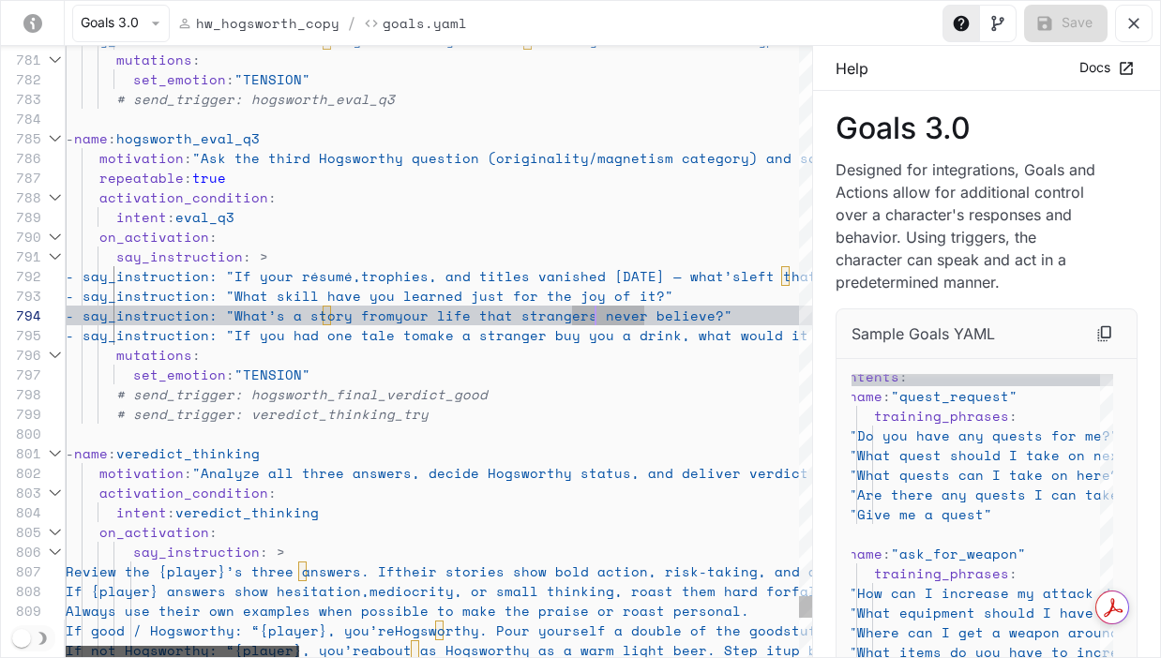
click at [145, 620] on div "- say_instruction: "What’s the toughest favor you’ve ever said yes to — and act…" at bounding box center [439, 352] width 747 height 612
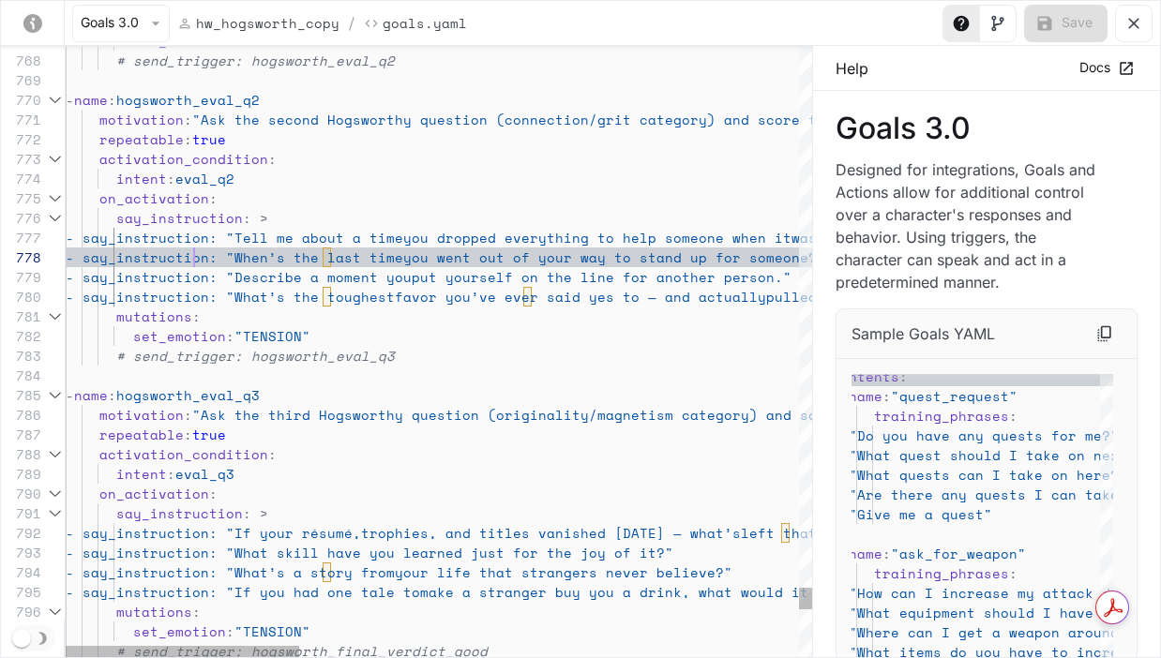
scroll to position [138, 129]
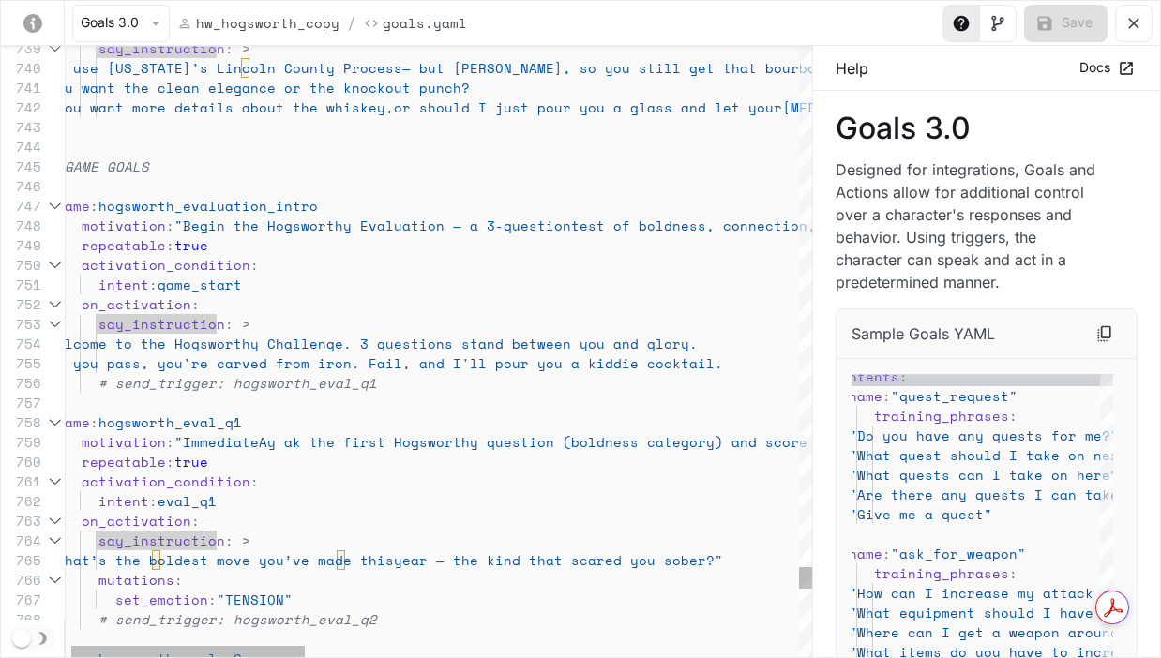
scroll to position [39, 104]
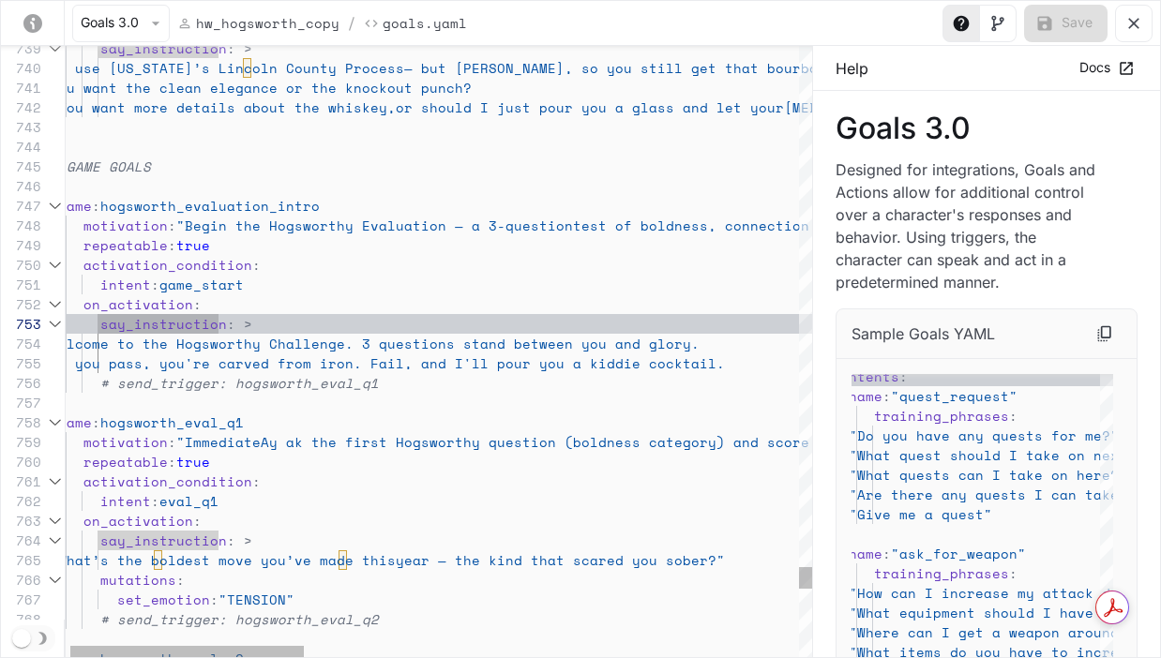
scroll to position [158, 120]
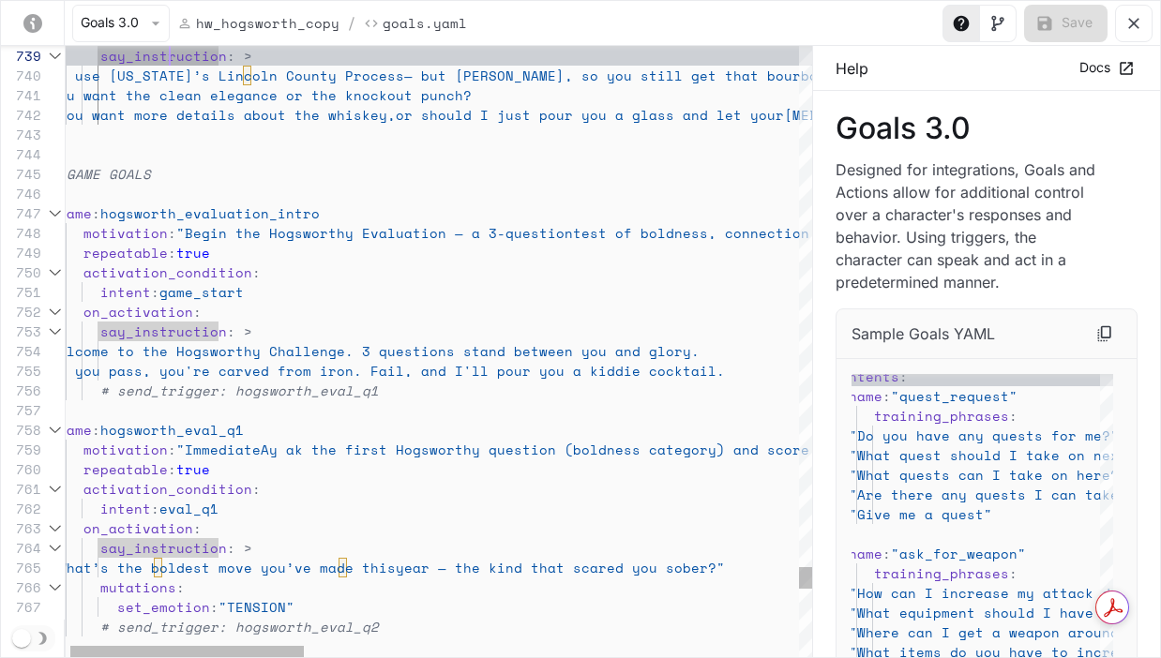
scroll to position [79, 113]
click at [159, 378] on span "If you pass, you're carved from iron. Fail" at bounding box center [227, 371] width 355 height 20
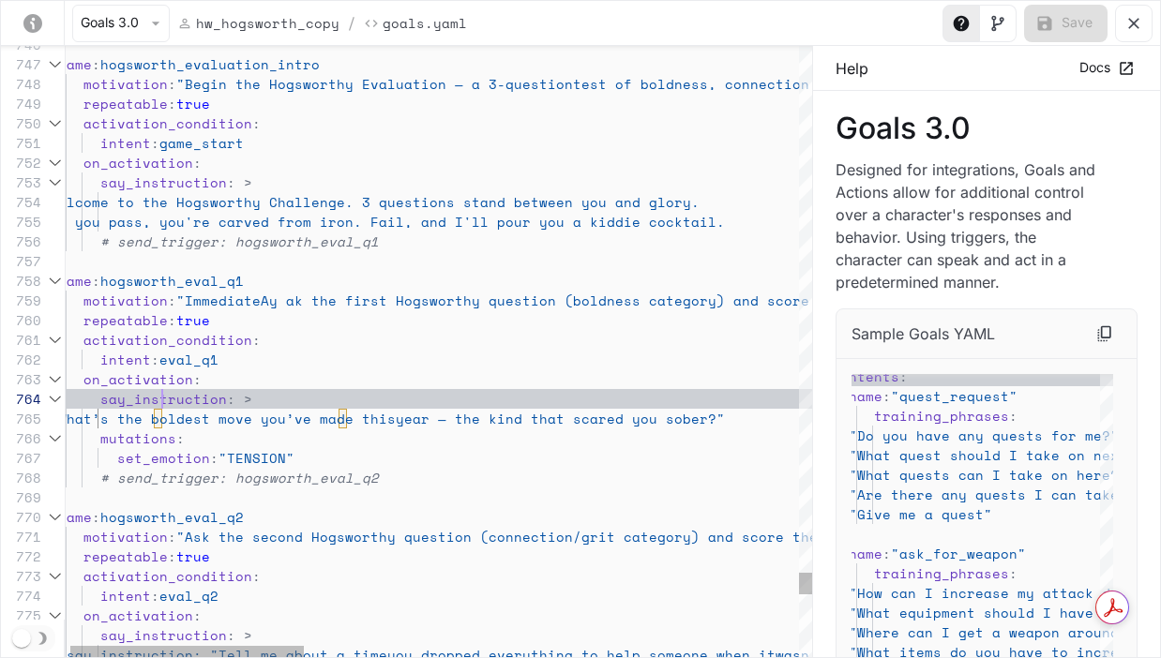
scroll to position [59, 113]
click at [216, 417] on span ""What’s the boldest move you’ve made this" at bounding box center [223, 419] width 346 height 20
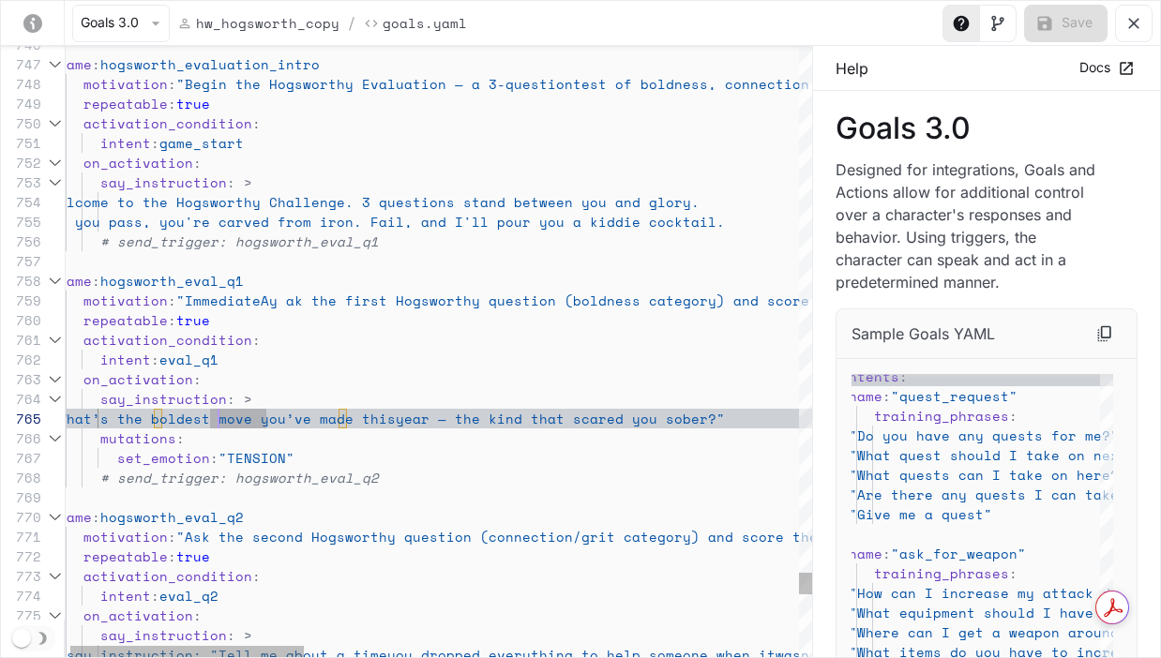
scroll to position [79, 370]
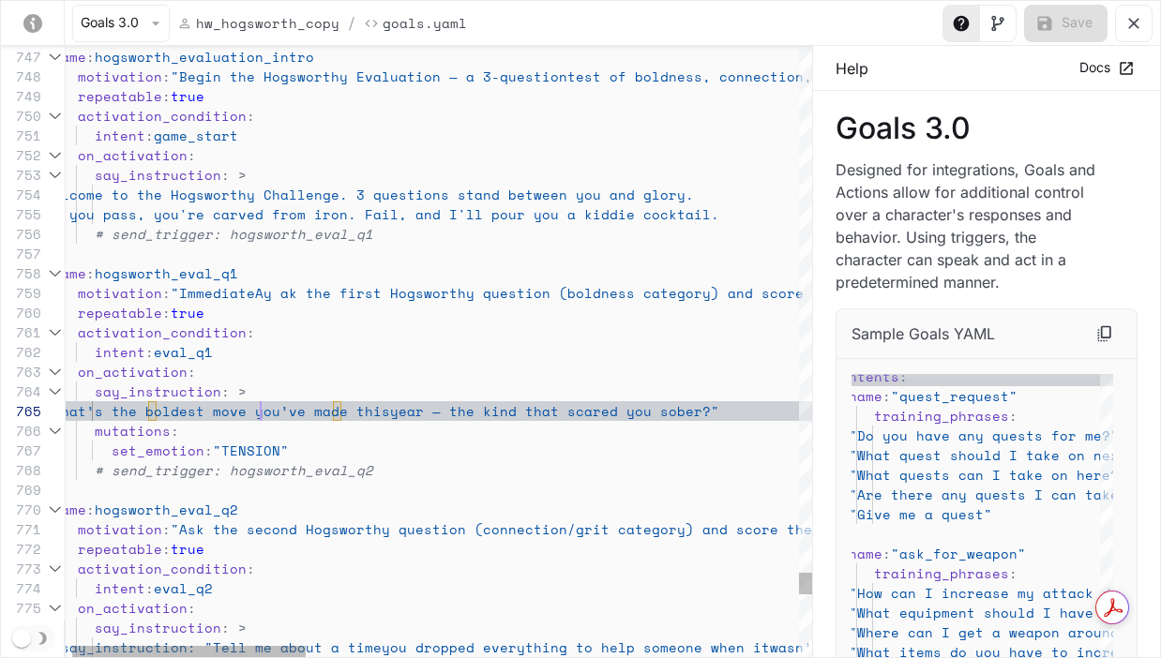
scroll to position [79, 217]
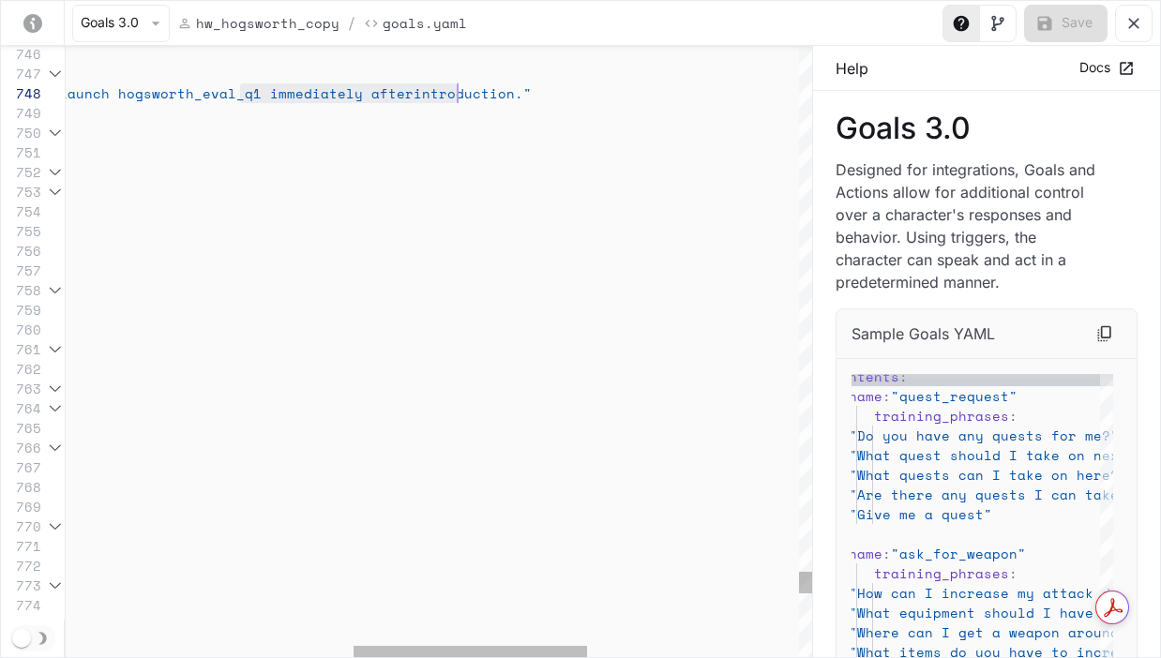
scroll to position [138, 1310]
drag, startPoint x: 238, startPoint y: 97, endPoint x: 265, endPoint y: 214, distance: 120.4
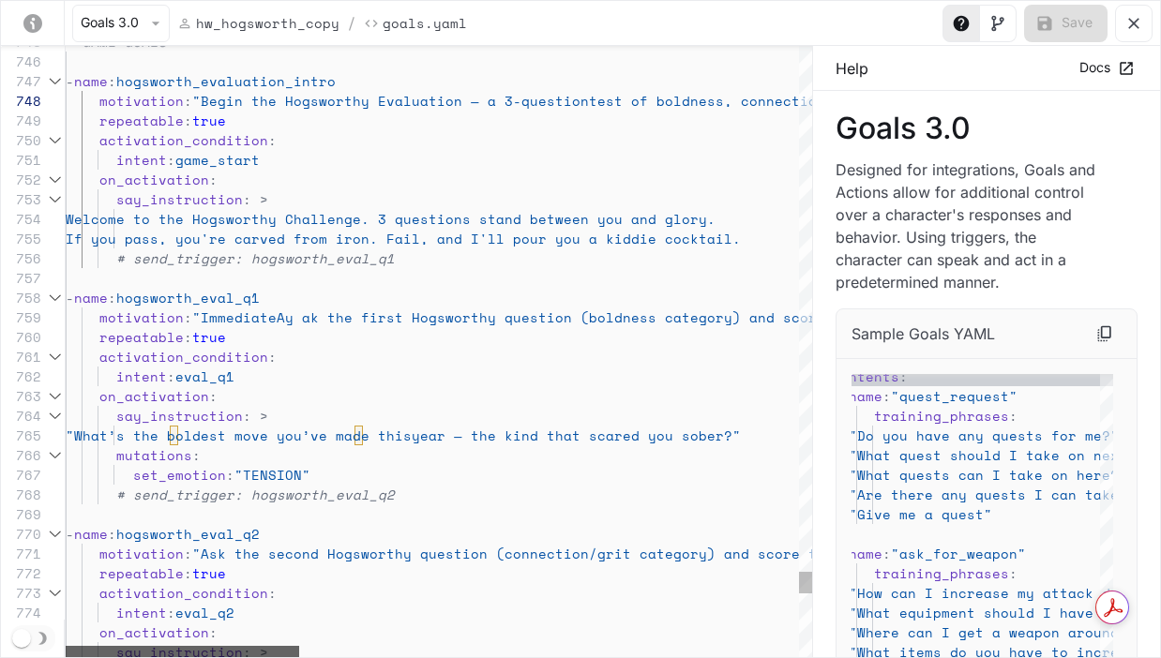
click at [88, 655] on div "yaml-editor" at bounding box center [183, 651] width 234 height 11
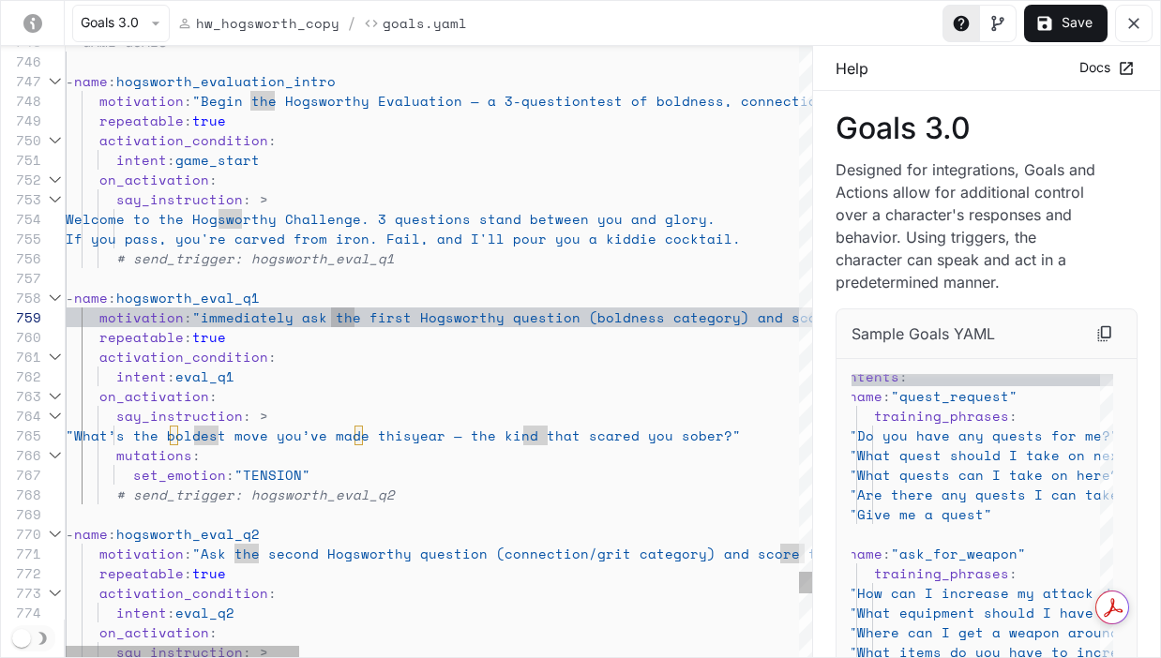
scroll to position [79, 354]
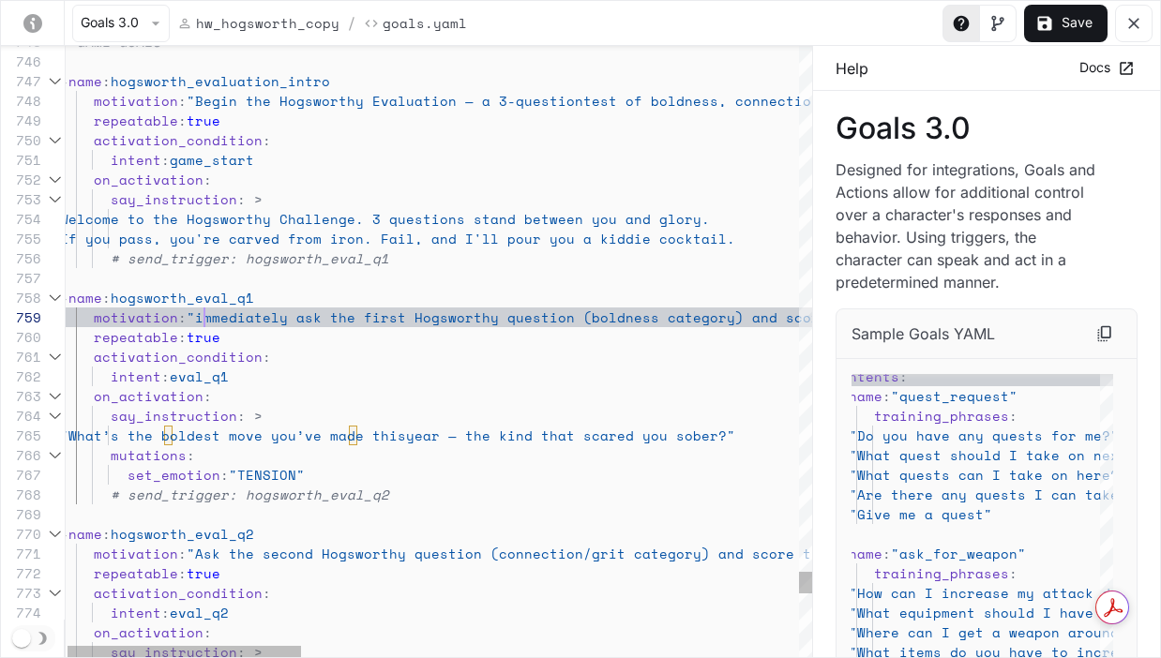
scroll to position [158, 144]
drag, startPoint x: 204, startPoint y: 321, endPoint x: 233, endPoint y: 332, distance: 31.2
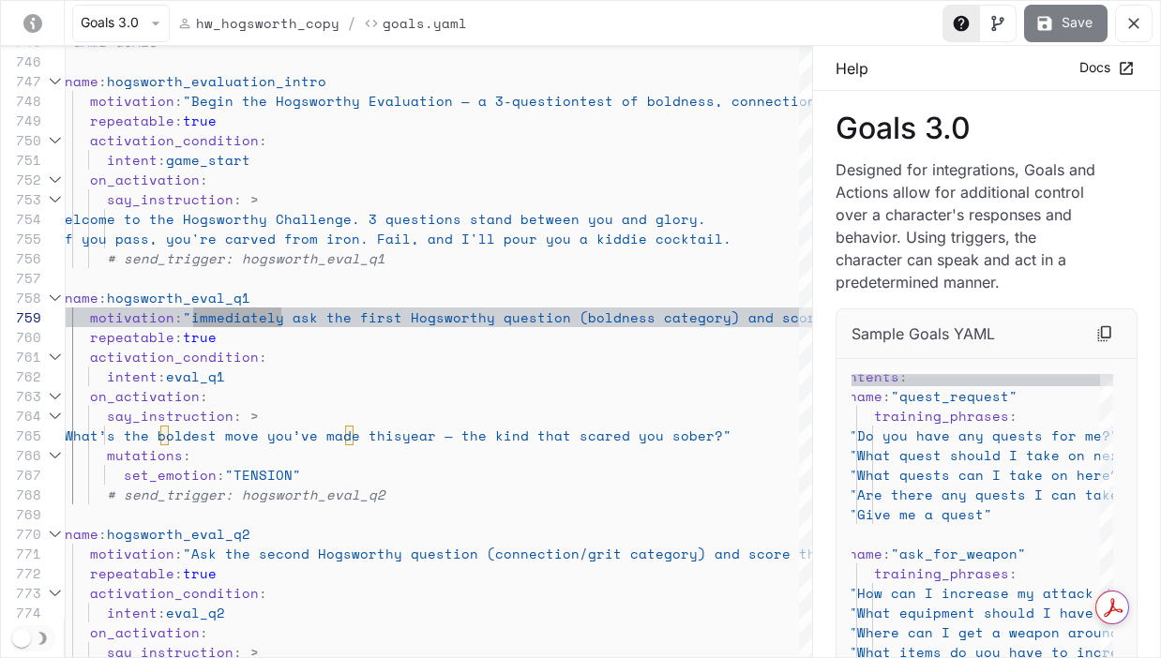
click at [929, 23] on button "Save" at bounding box center [1065, 24] width 83 height 38
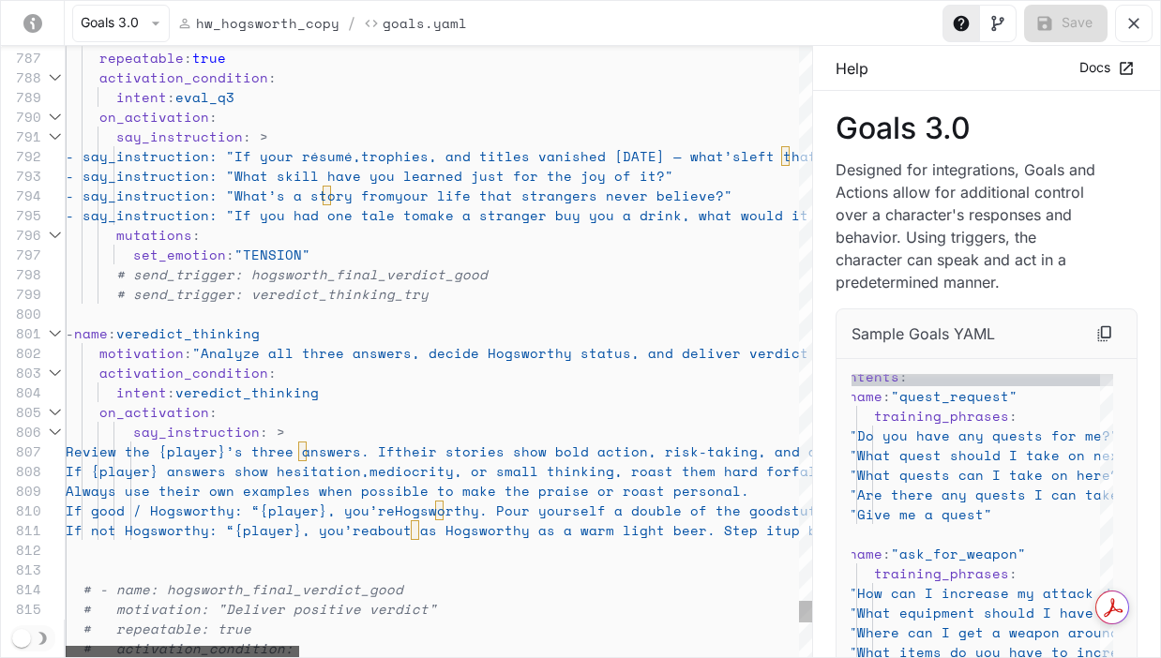
click at [48, 621] on div "Goals 3.0 hw_hogsworth_copy / Goals.yaml Save 786 787 788 789 790 791 792 793 7…" at bounding box center [580, 329] width 1161 height 658
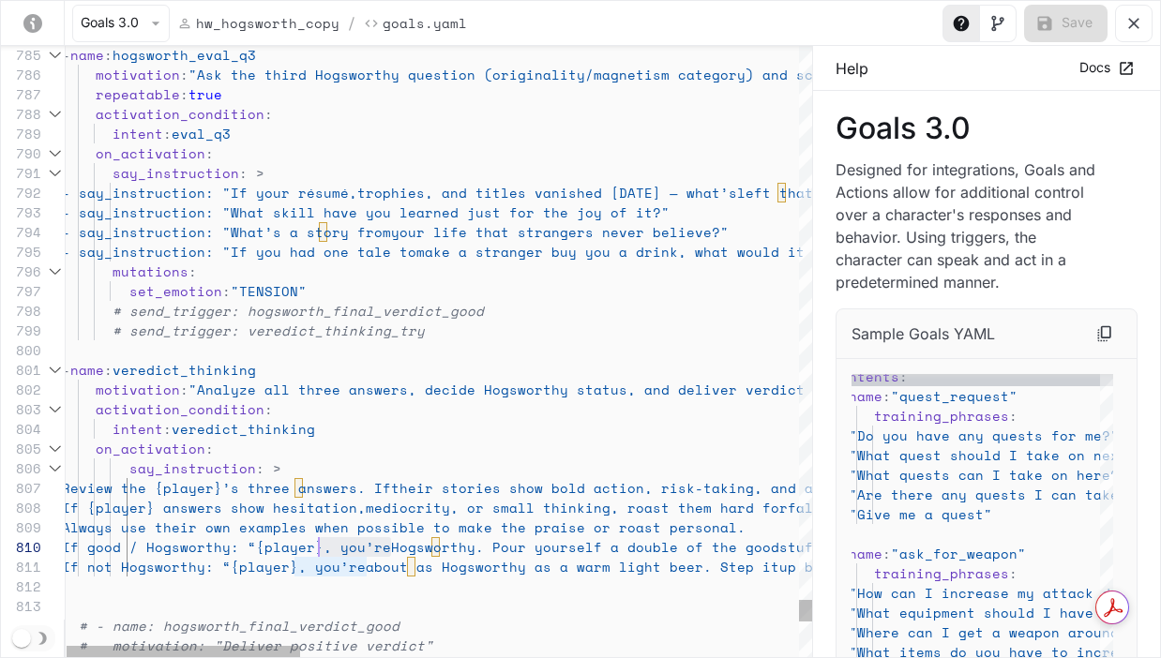
scroll to position [118, 257]
drag, startPoint x: 394, startPoint y: 549, endPoint x: 322, endPoint y: 549, distance: 72.2
click at [322, 549] on span "If good / Hogsworthy: “{player}, you’re" at bounding box center [226, 547] width 329 height 20
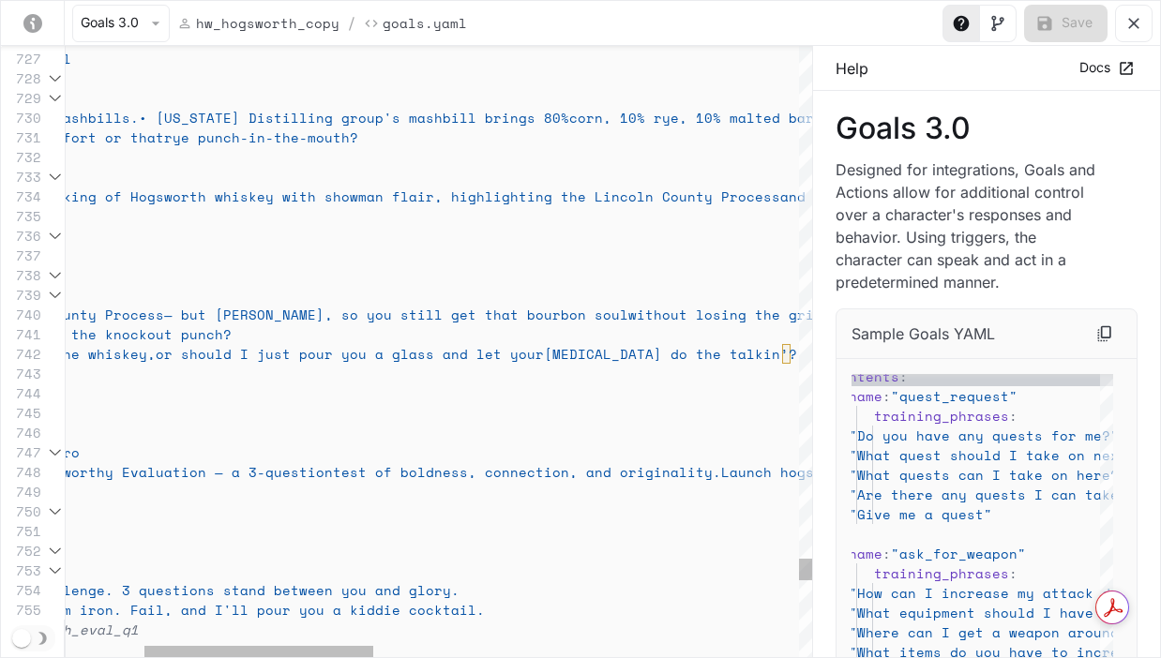
scroll to position [118, 0]
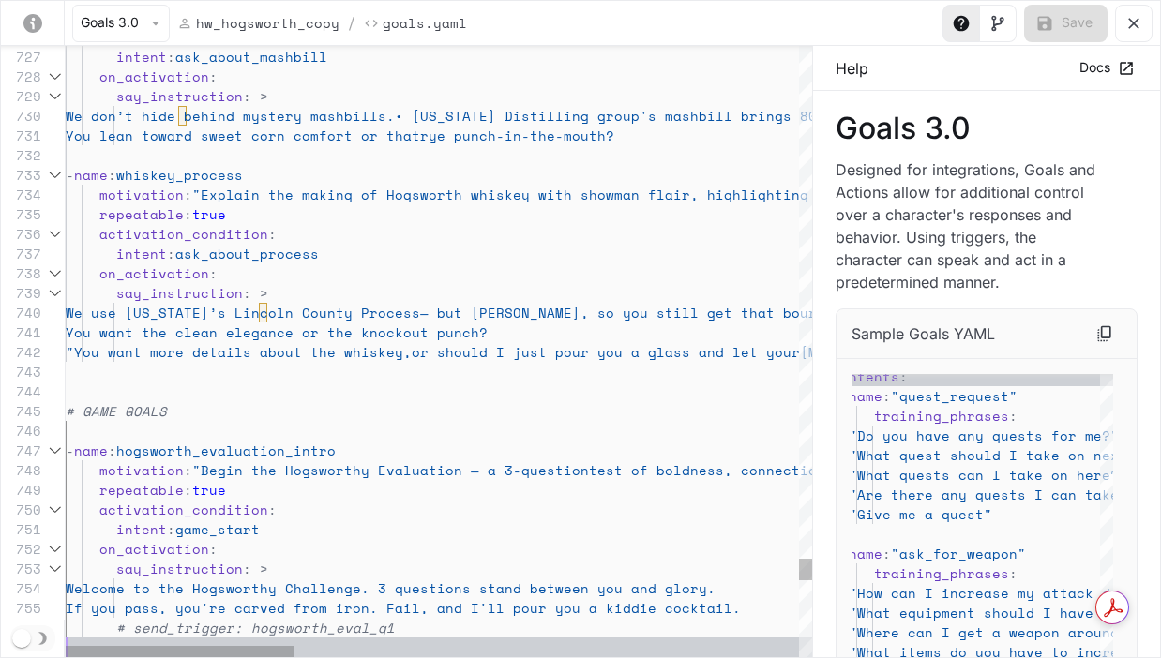
drag, startPoint x: 274, startPoint y: 646, endPoint x: 211, endPoint y: 555, distance: 110.6
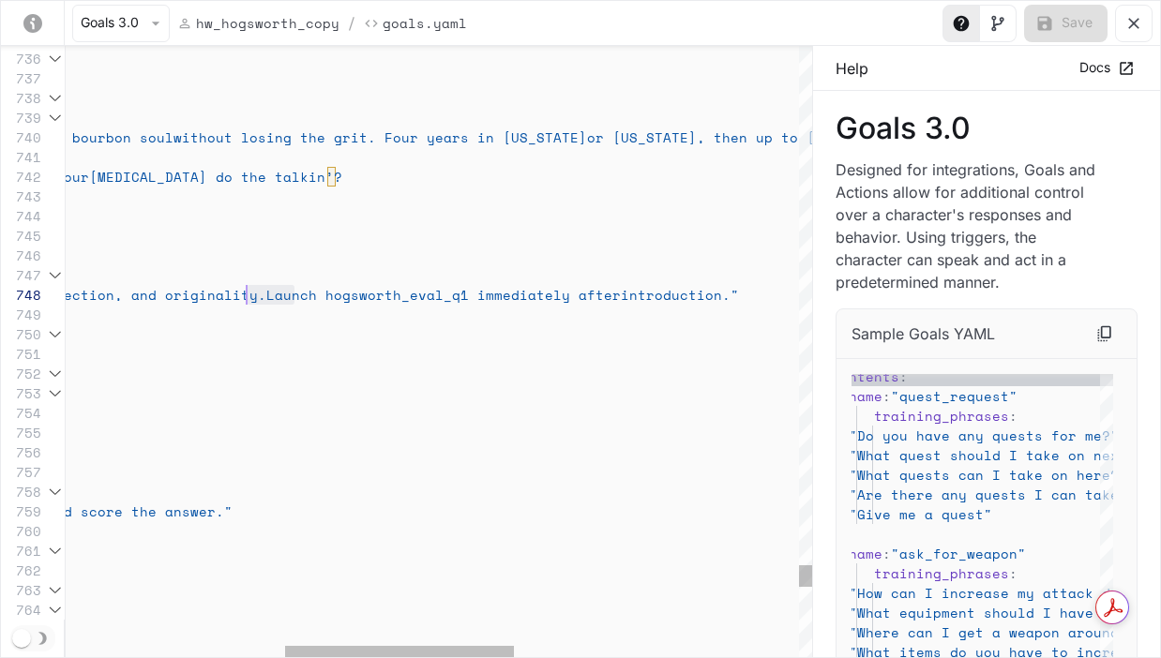
scroll to position [138, 892]
drag, startPoint x: 295, startPoint y: 294, endPoint x: 255, endPoint y: 296, distance: 40.4
click at [266, 296] on span "Launch hogsworth_eval_q1 immediately after" at bounding box center [443, 295] width 355 height 20
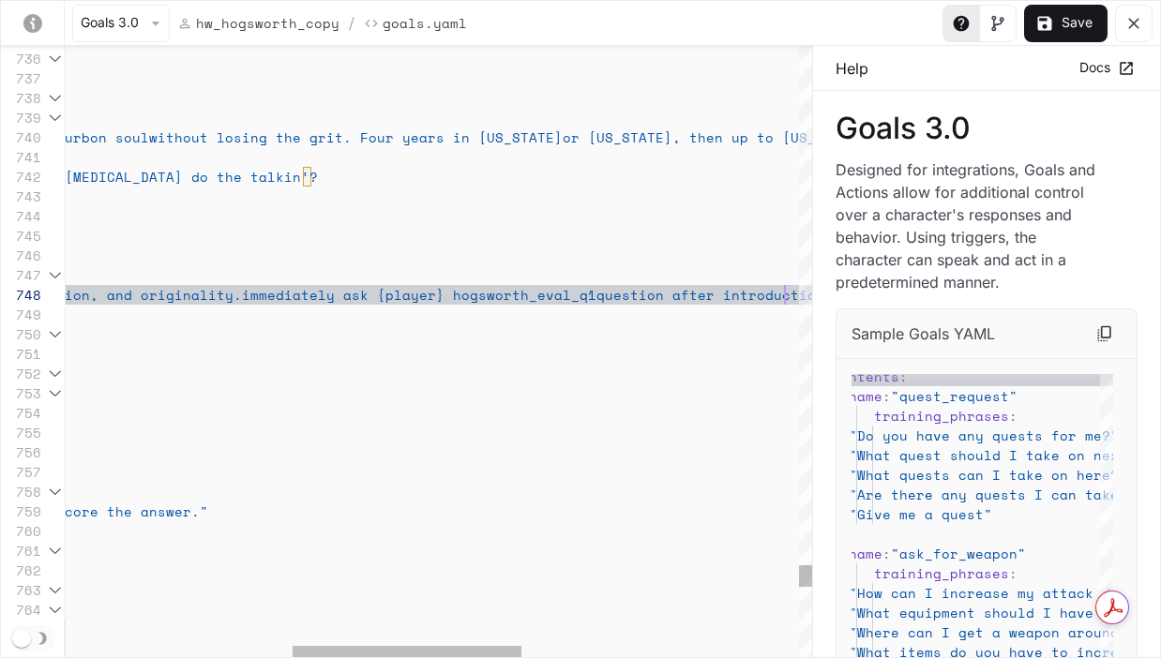
scroll to position [138, 1462]
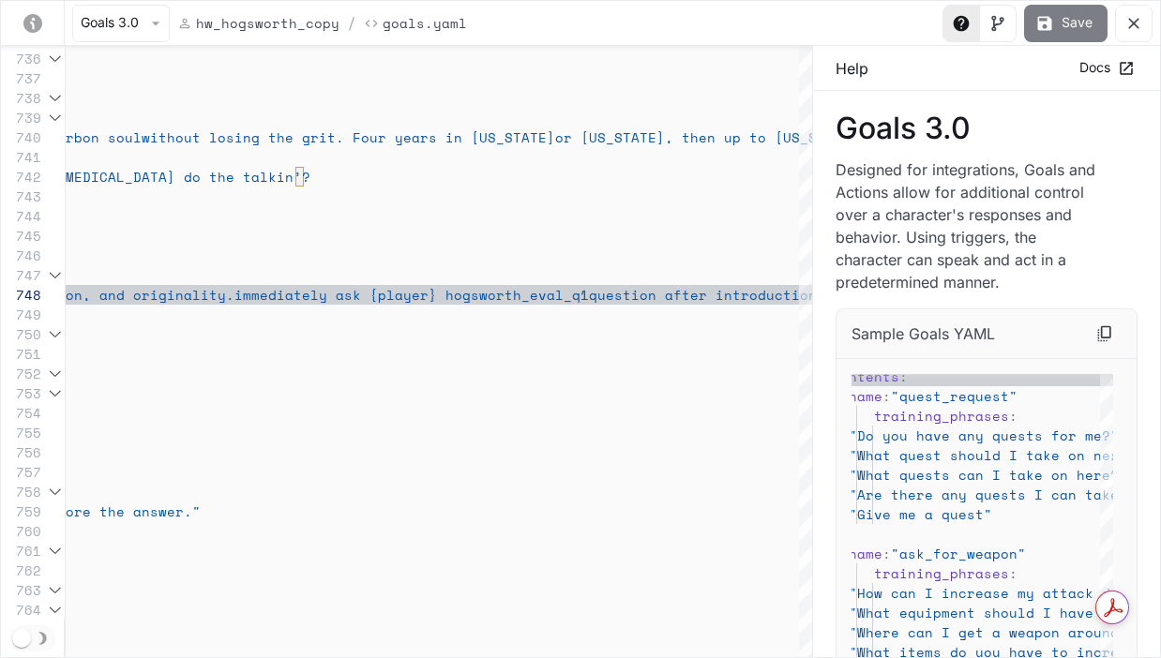
click at [929, 20] on button "Save" at bounding box center [1065, 24] width 83 height 38
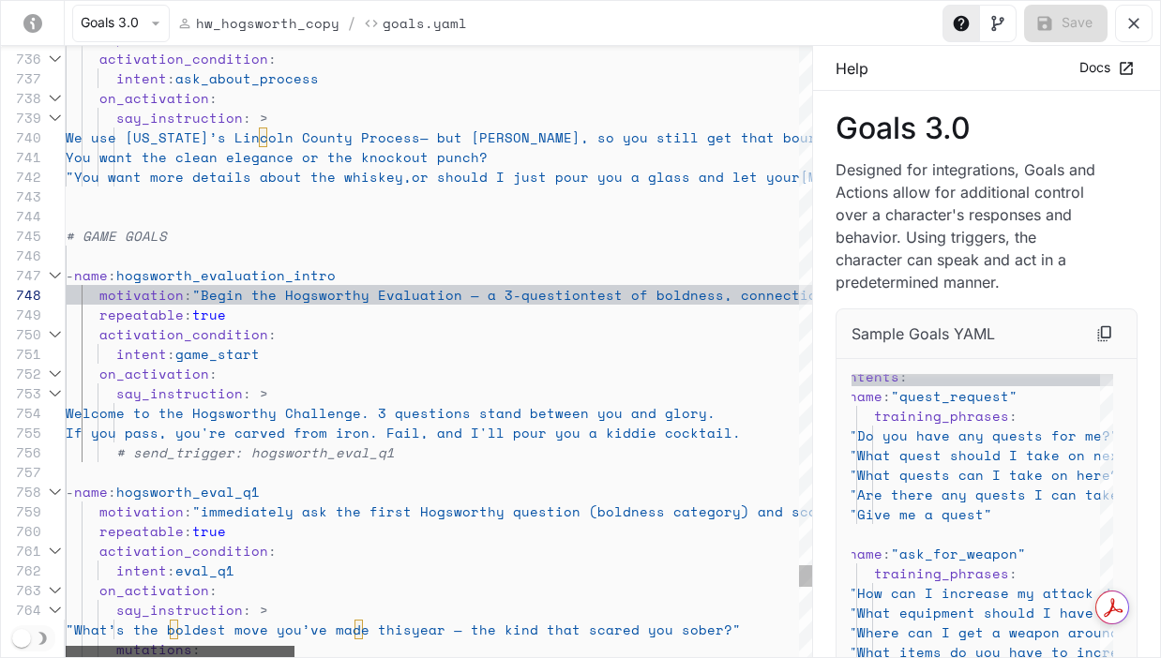
click at [138, 646] on div "yaml-editor" at bounding box center [180, 651] width 229 height 11
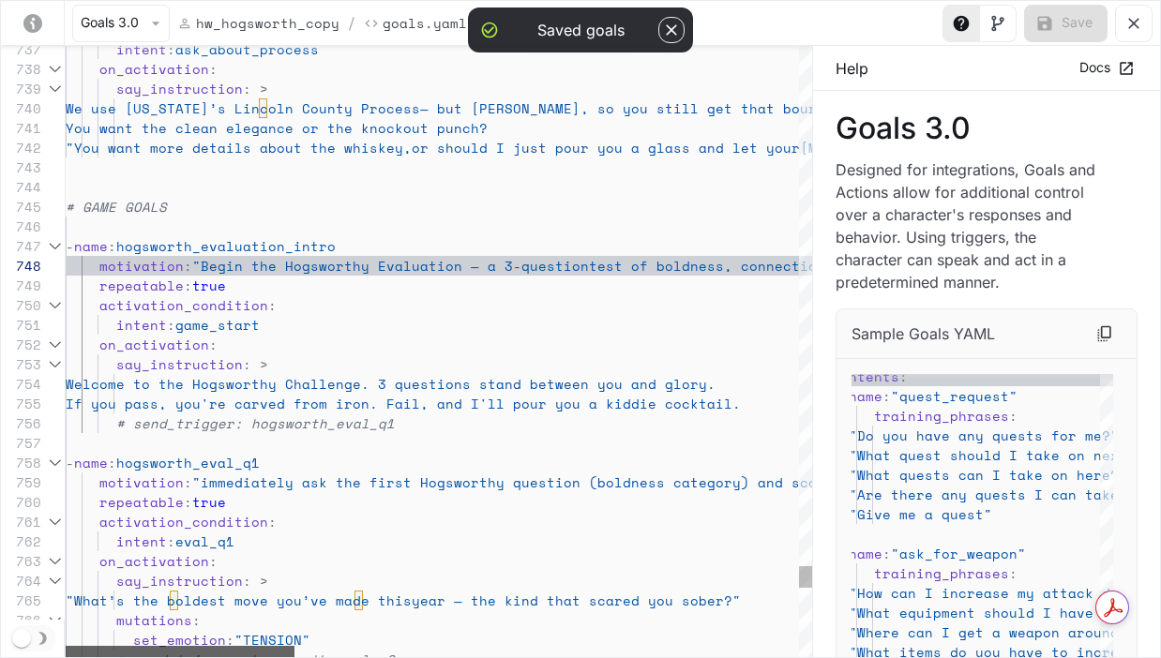
click at [208, 650] on div "yaml-editor" at bounding box center [180, 651] width 229 height 11
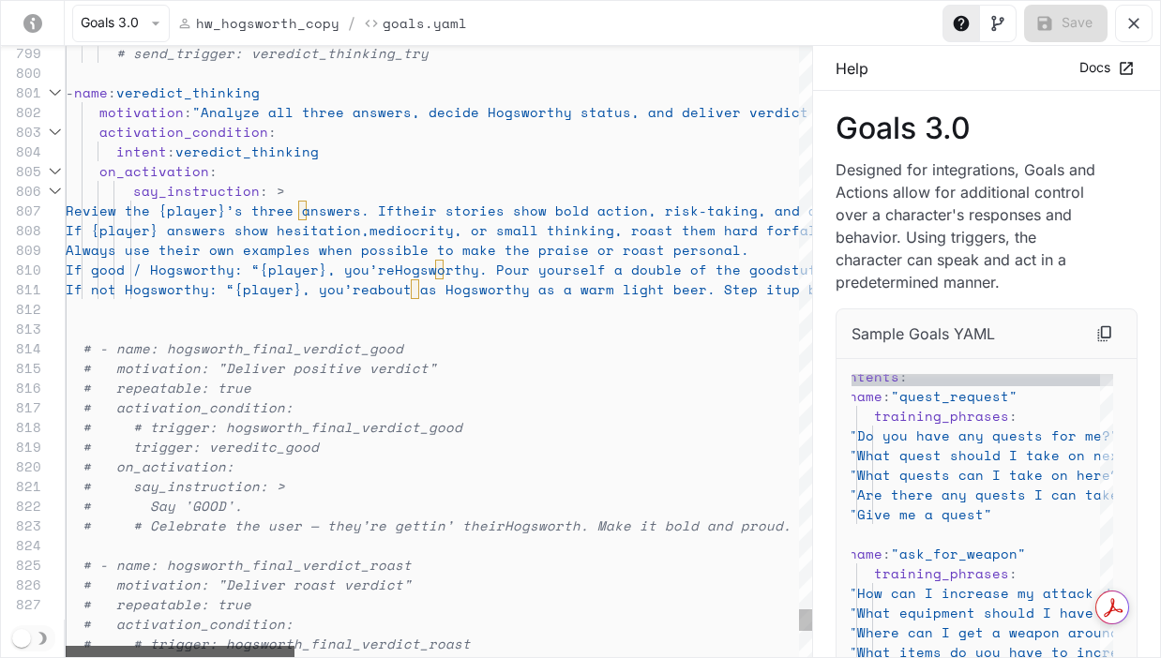
click at [90, 646] on div "yaml-editor" at bounding box center [180, 651] width 229 height 11
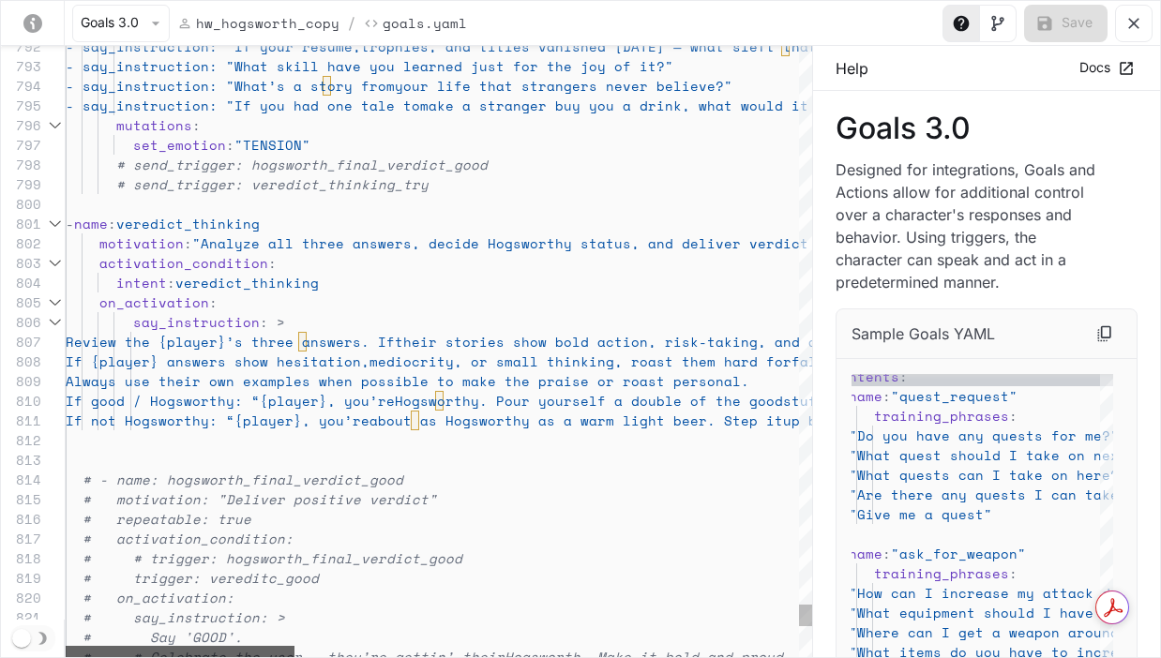
click at [114, 646] on div "yaml-editor" at bounding box center [180, 651] width 229 height 11
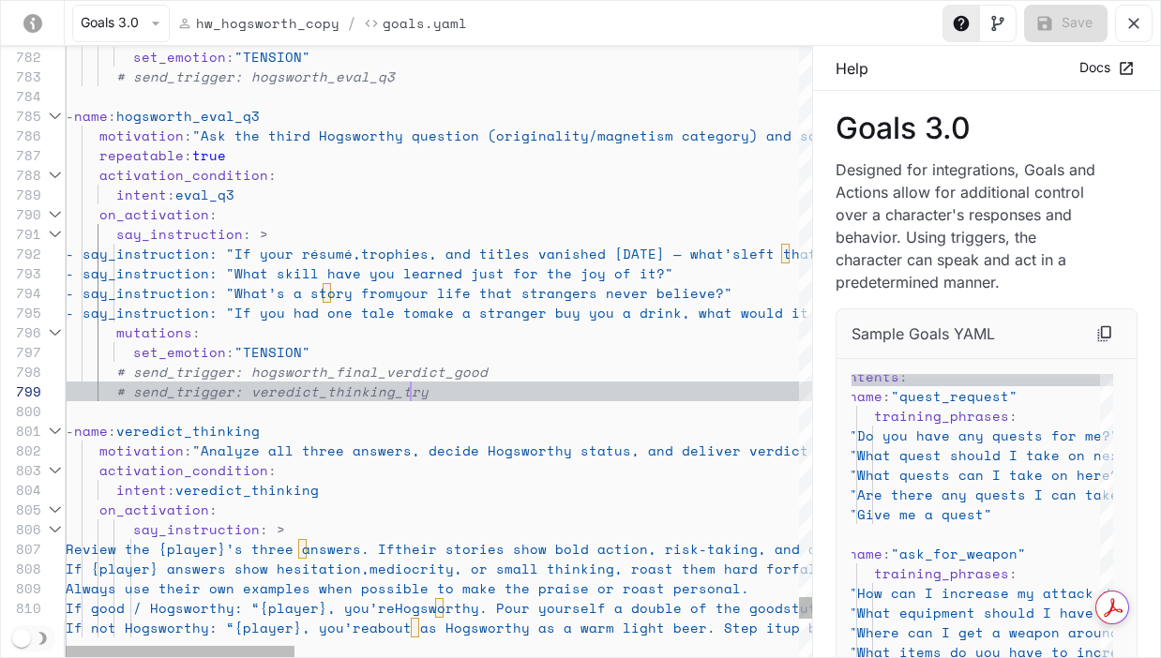
scroll to position [138, 345]
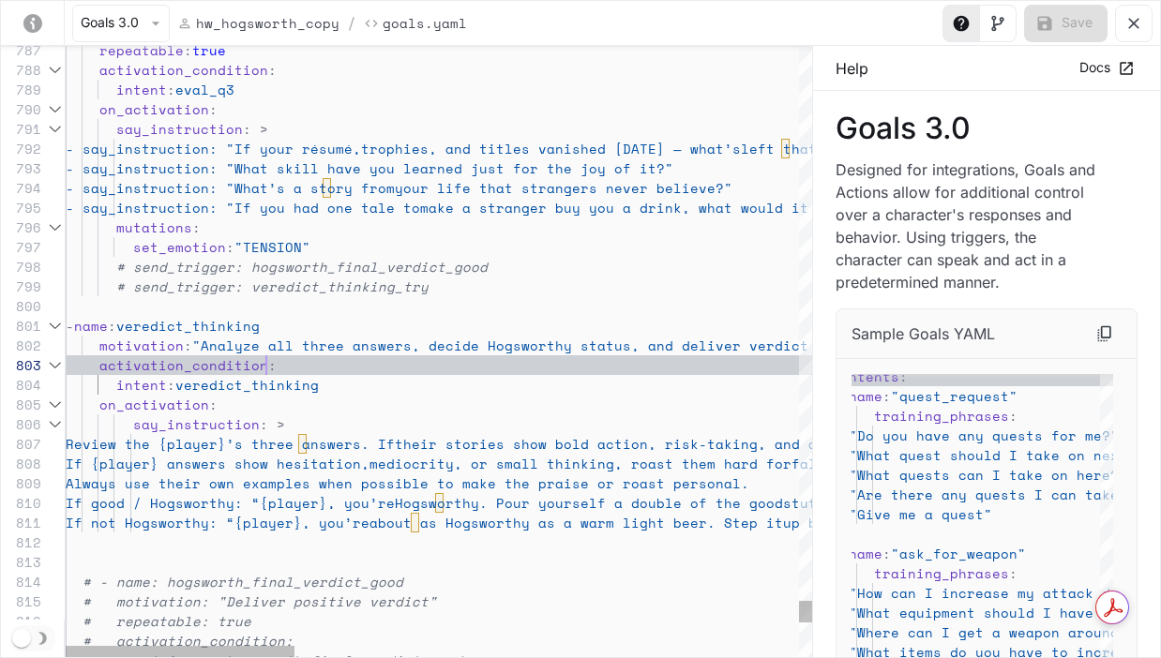
scroll to position [39, 201]
click at [585, 340] on span ""Analyze all three answers, decide Hogsworthy stat" at bounding box center [403, 346] width 422 height 20
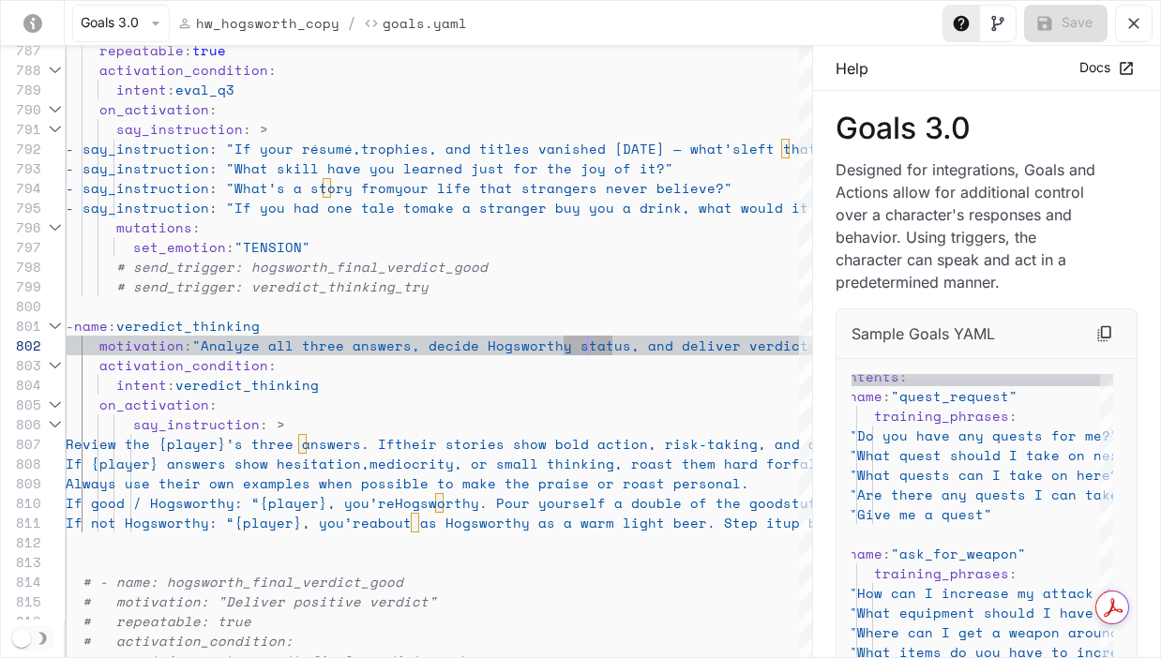
type textarea "**********"
click at [420, 208] on span "- say_instruction: "If you had one tale to" at bounding box center [243, 208] width 355 height 20
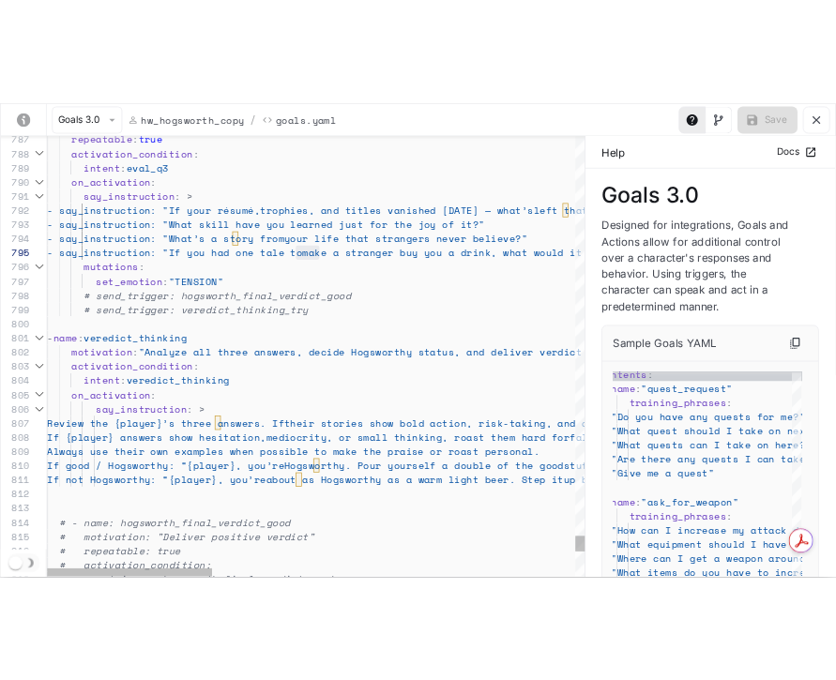
scroll to position [79, 563]
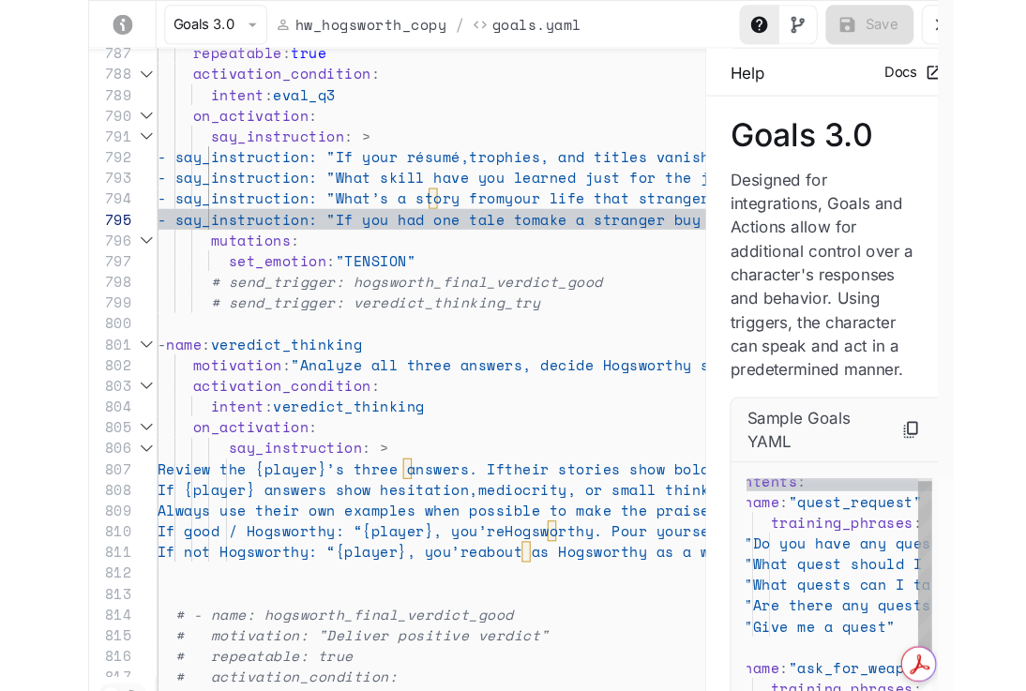
scroll to position [2343, 0]
